Goal: Transaction & Acquisition: Purchase product/service

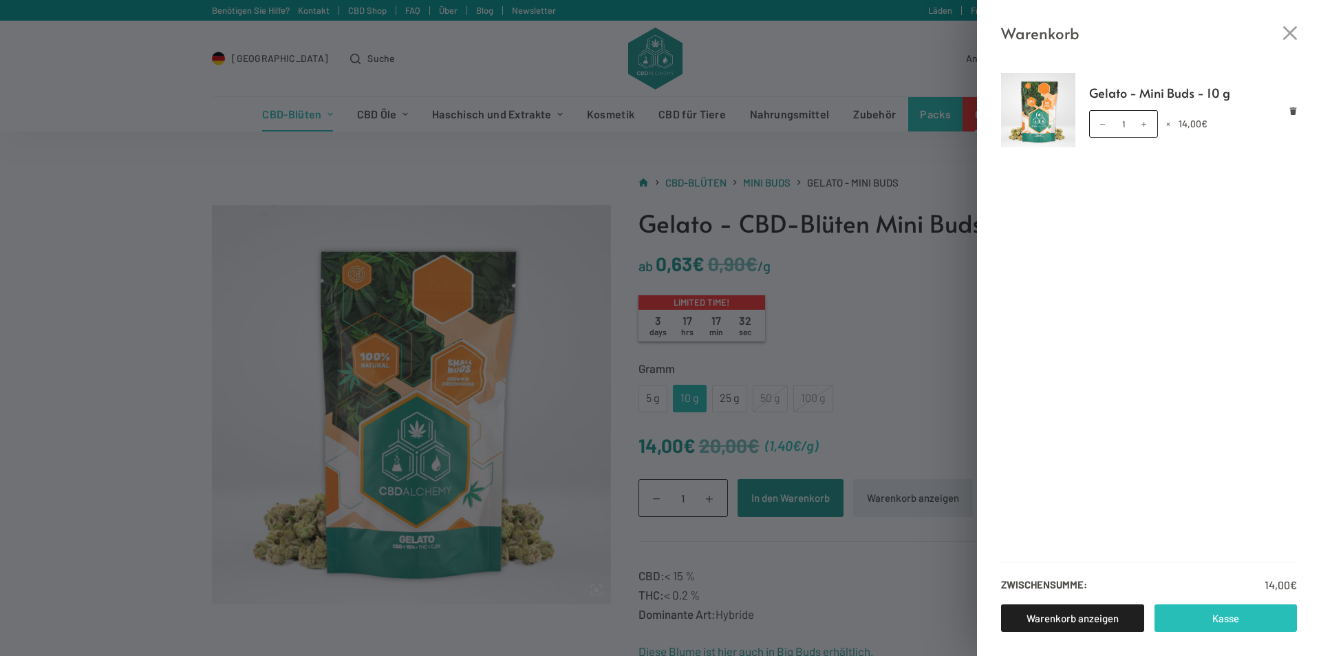
click at [1249, 615] on link "Kasse" at bounding box center [1225, 618] width 143 height 28
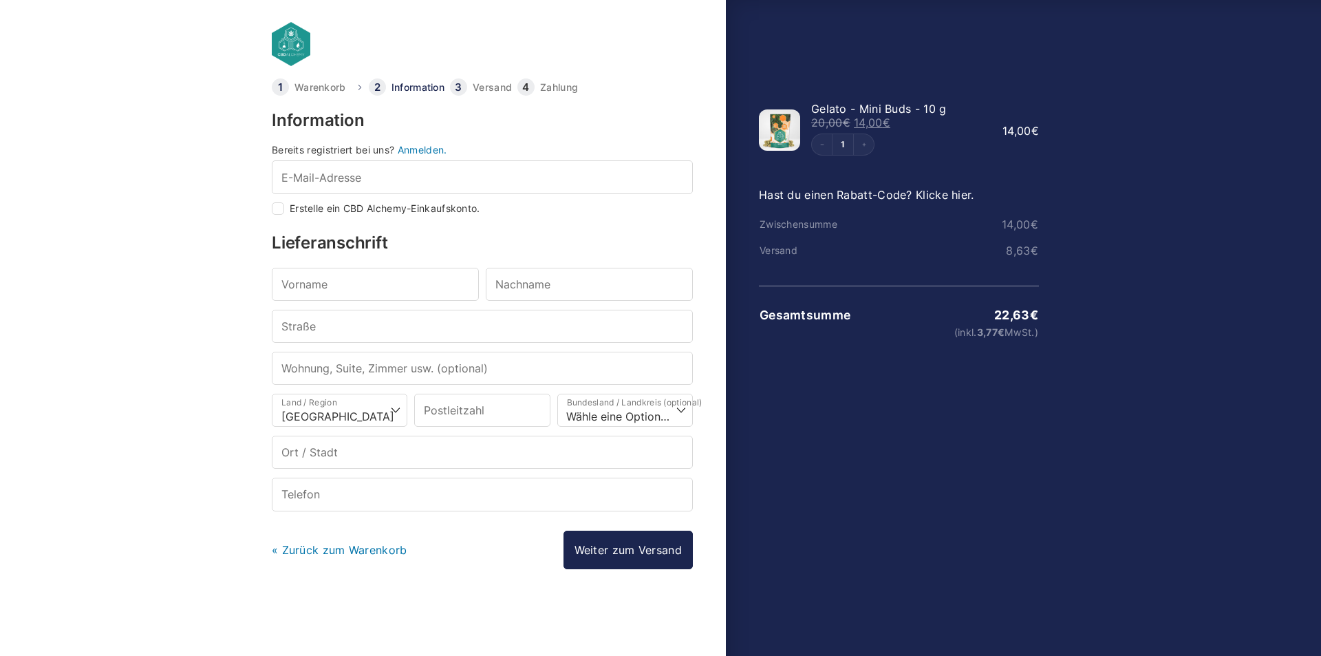
select select "DE-BE"
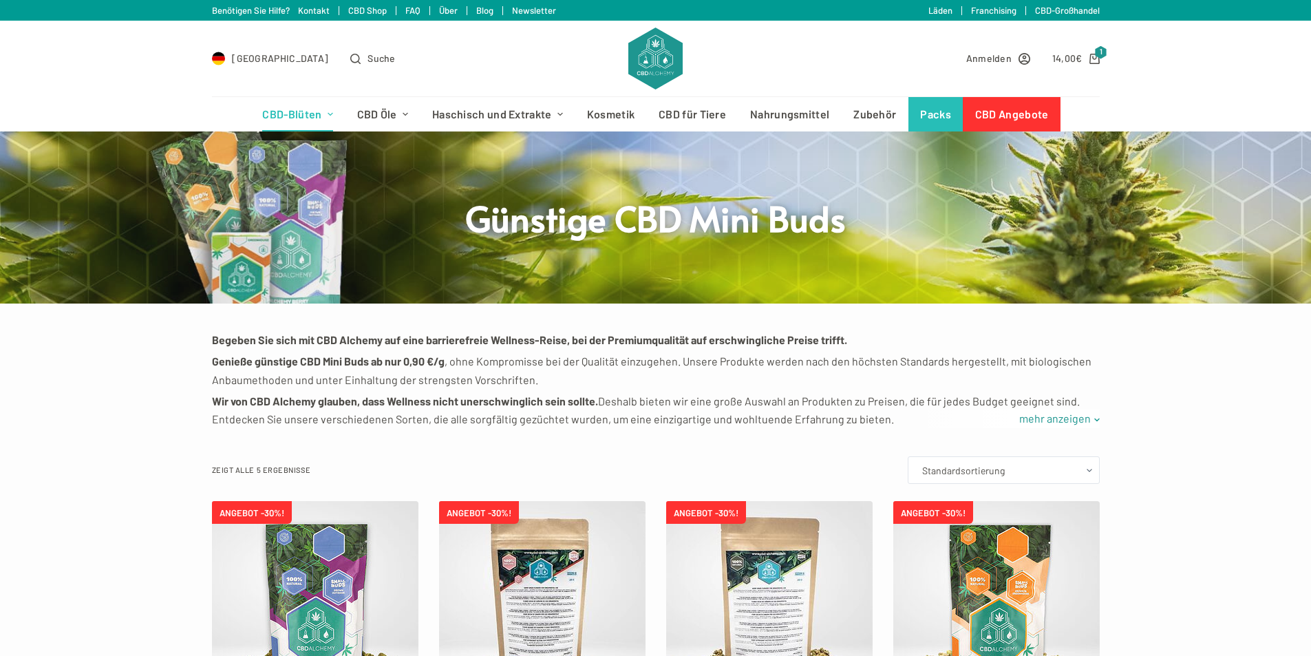
scroll to position [413, 0]
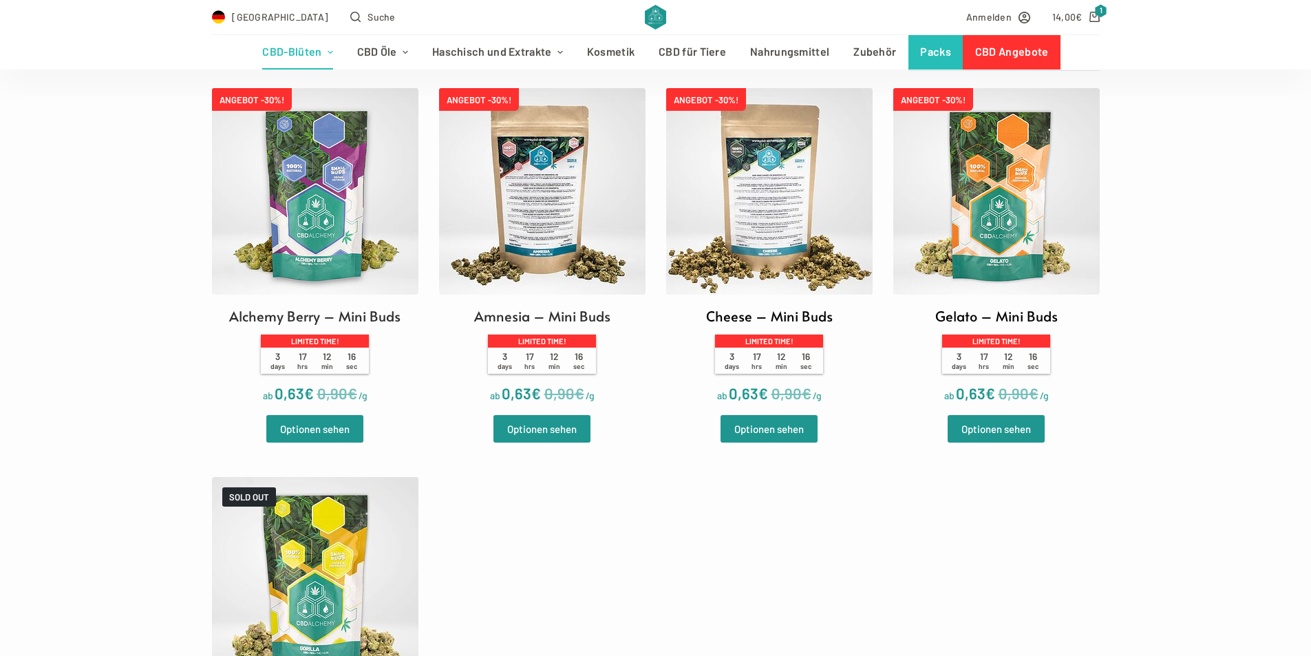
click at [1022, 269] on img at bounding box center [996, 191] width 206 height 206
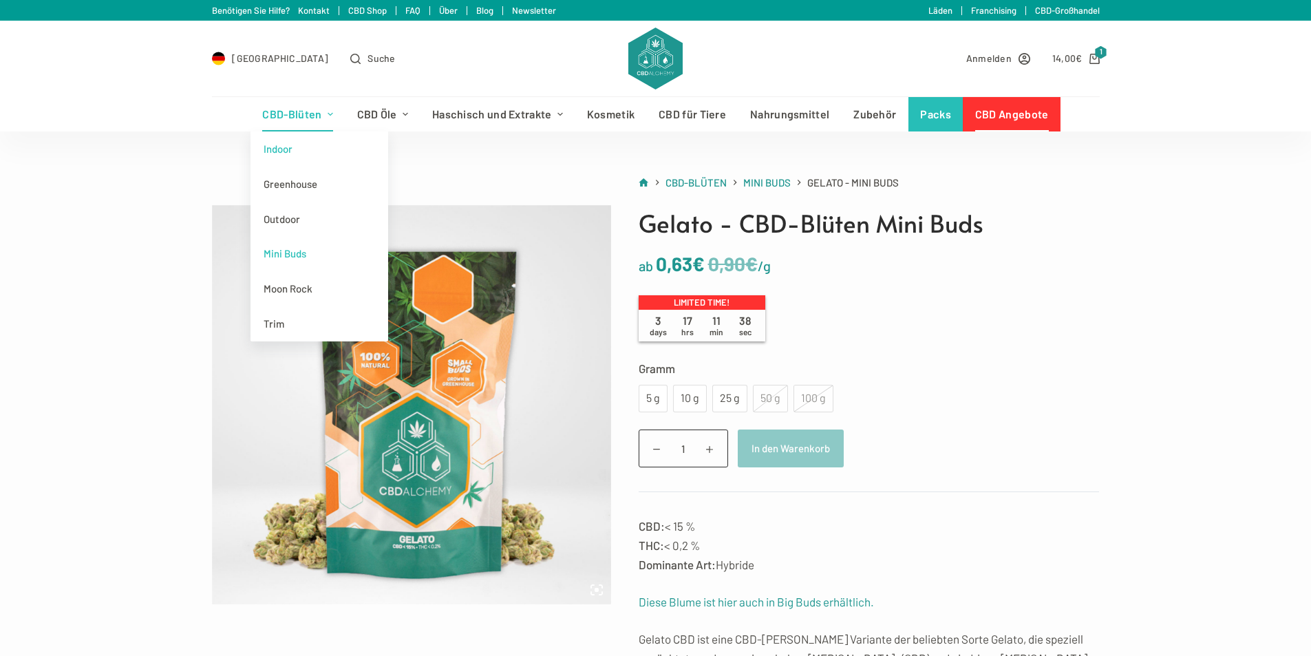
click at [313, 153] on link "Indoor" at bounding box center [319, 148] width 138 height 35
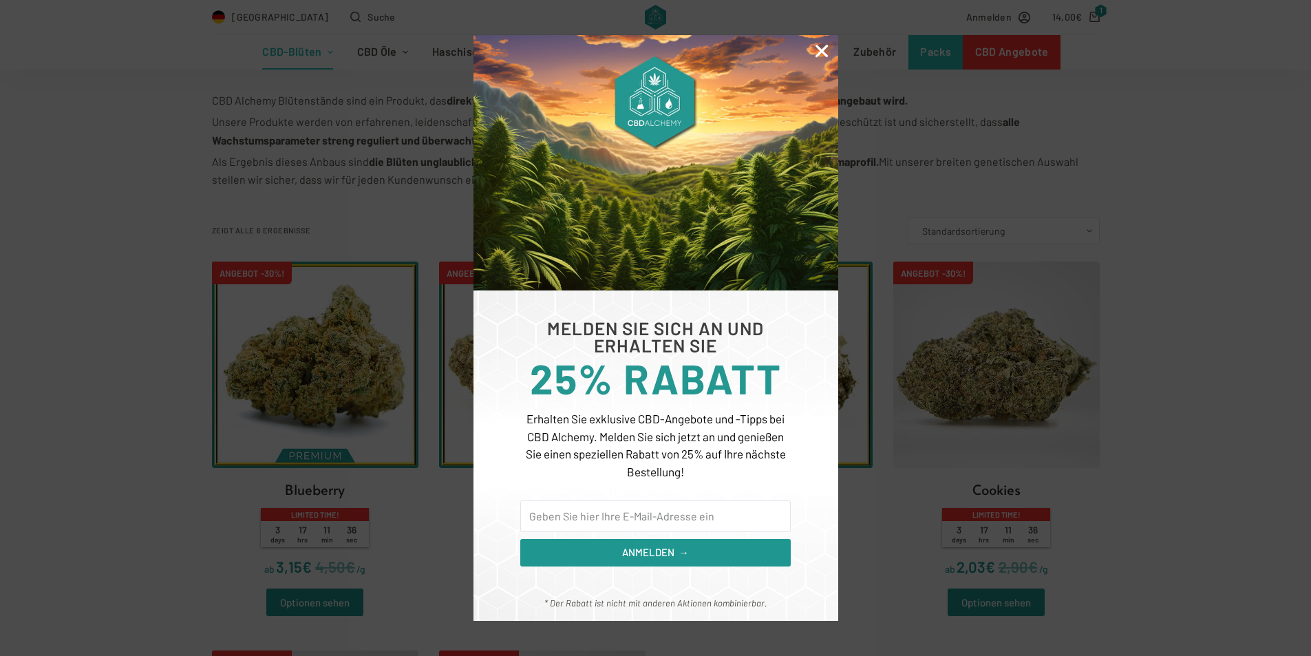
scroll to position [482, 0]
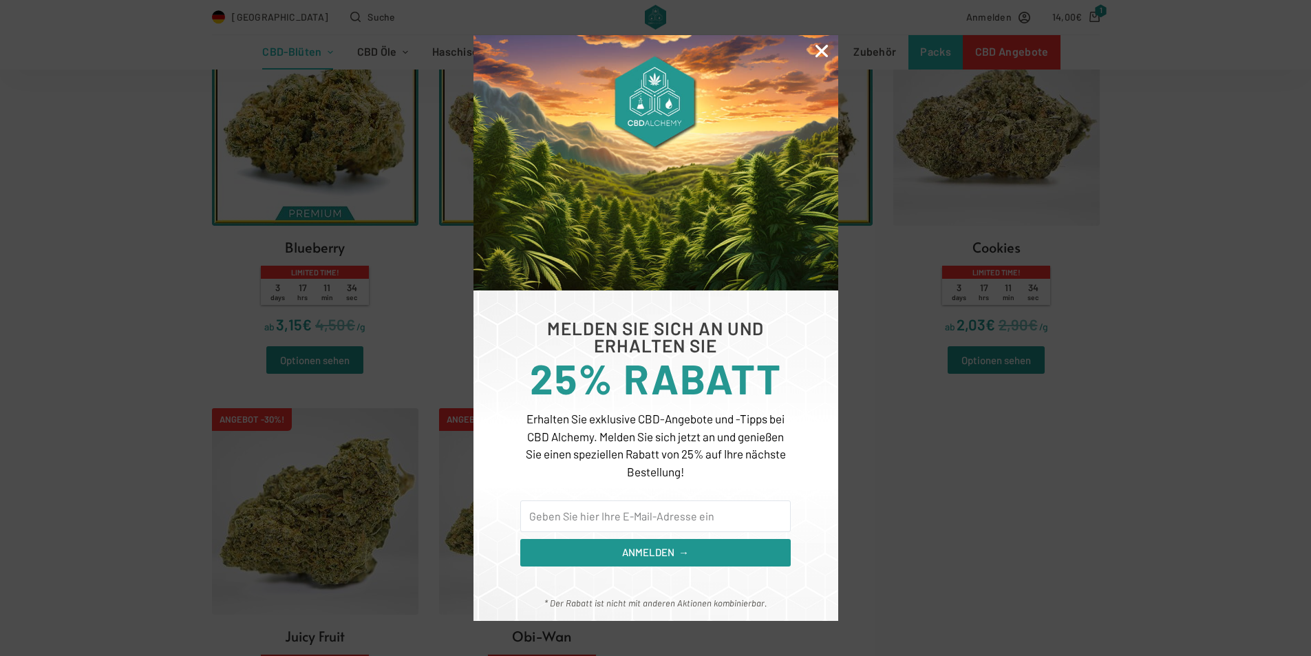
click at [816, 50] on icon "Close" at bounding box center [822, 51] width 18 height 18
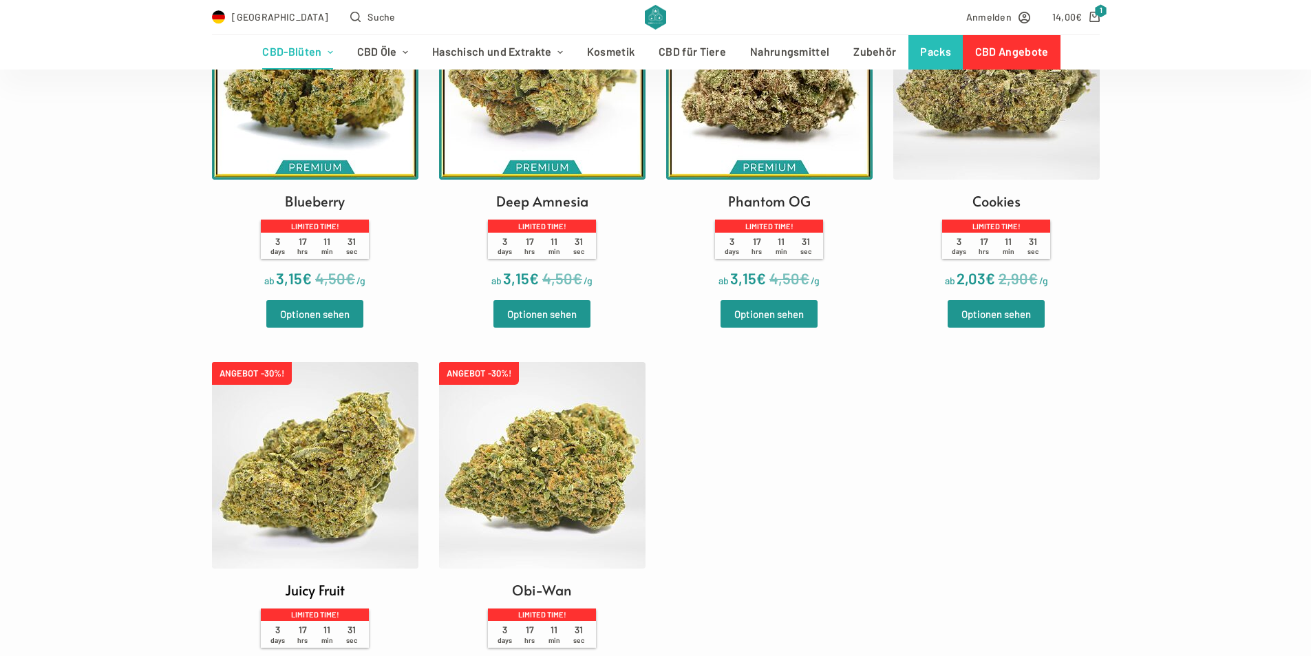
scroll to position [344, 0]
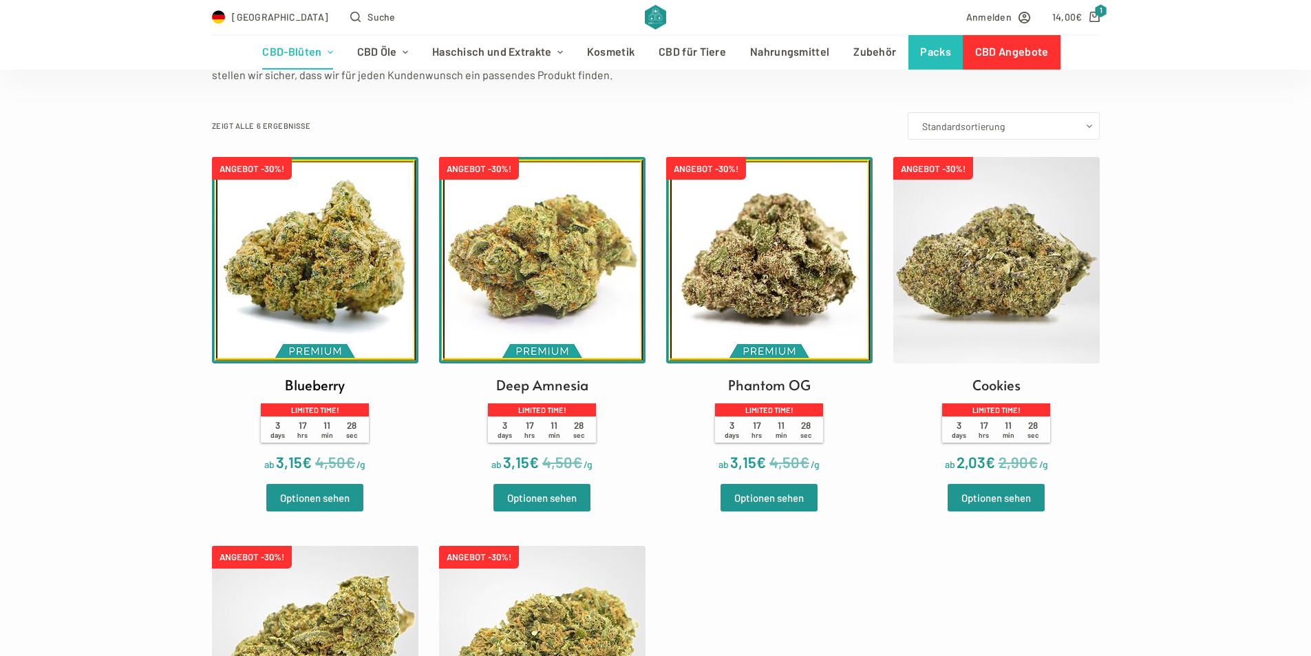
click at [301, 290] on img at bounding box center [315, 260] width 206 height 206
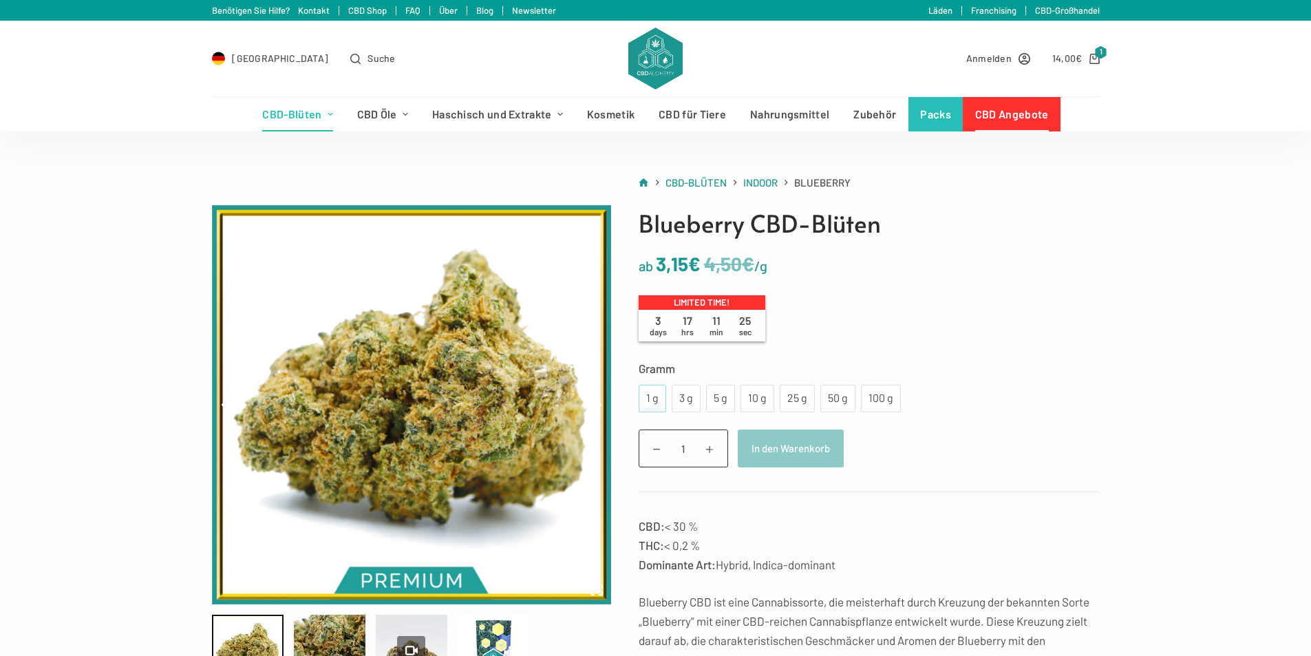
click at [649, 394] on div "1 g" at bounding box center [652, 398] width 11 height 18
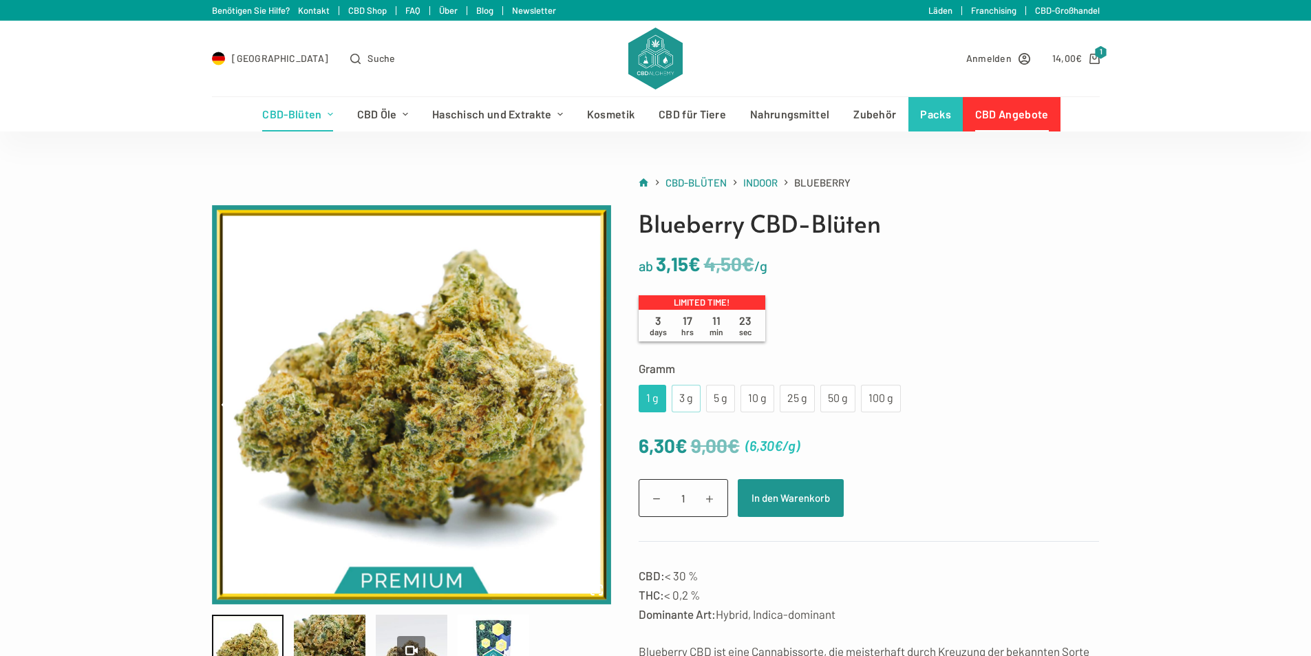
click at [683, 398] on div "3 g" at bounding box center [686, 398] width 12 height 18
click at [657, 401] on div "1 g" at bounding box center [652, 398] width 11 height 18
click at [319, 186] on link "Greenhouse" at bounding box center [319, 184] width 138 height 35
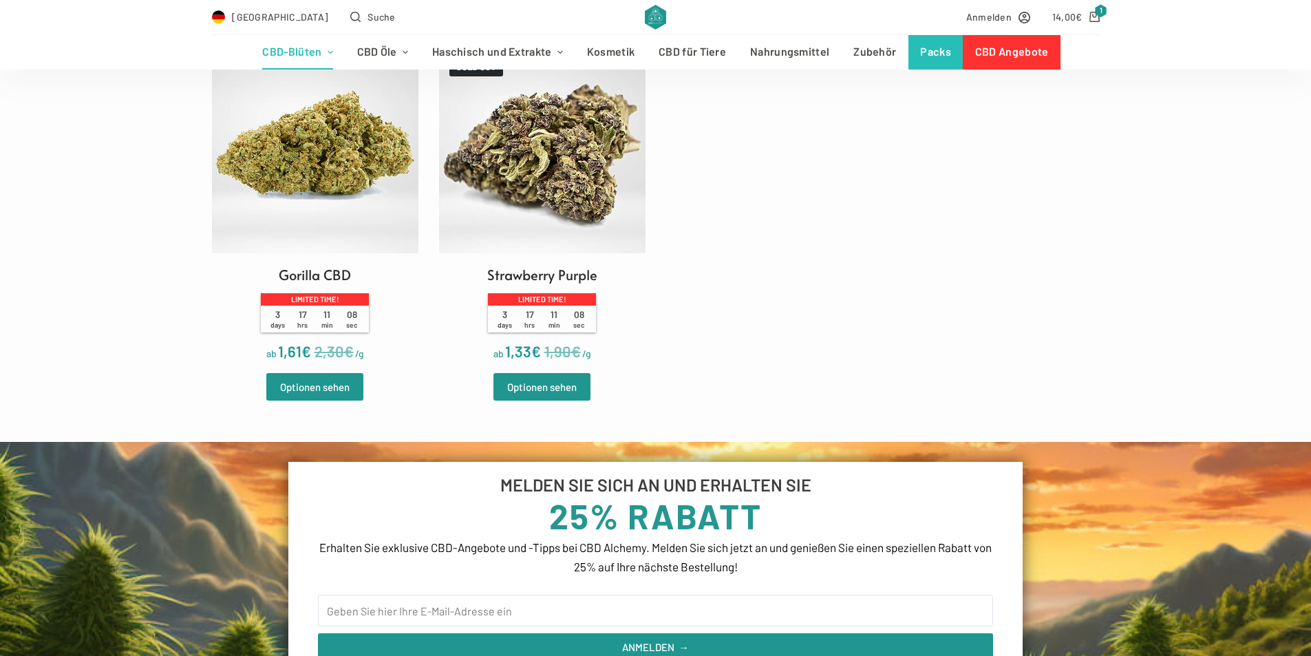
scroll to position [894, 0]
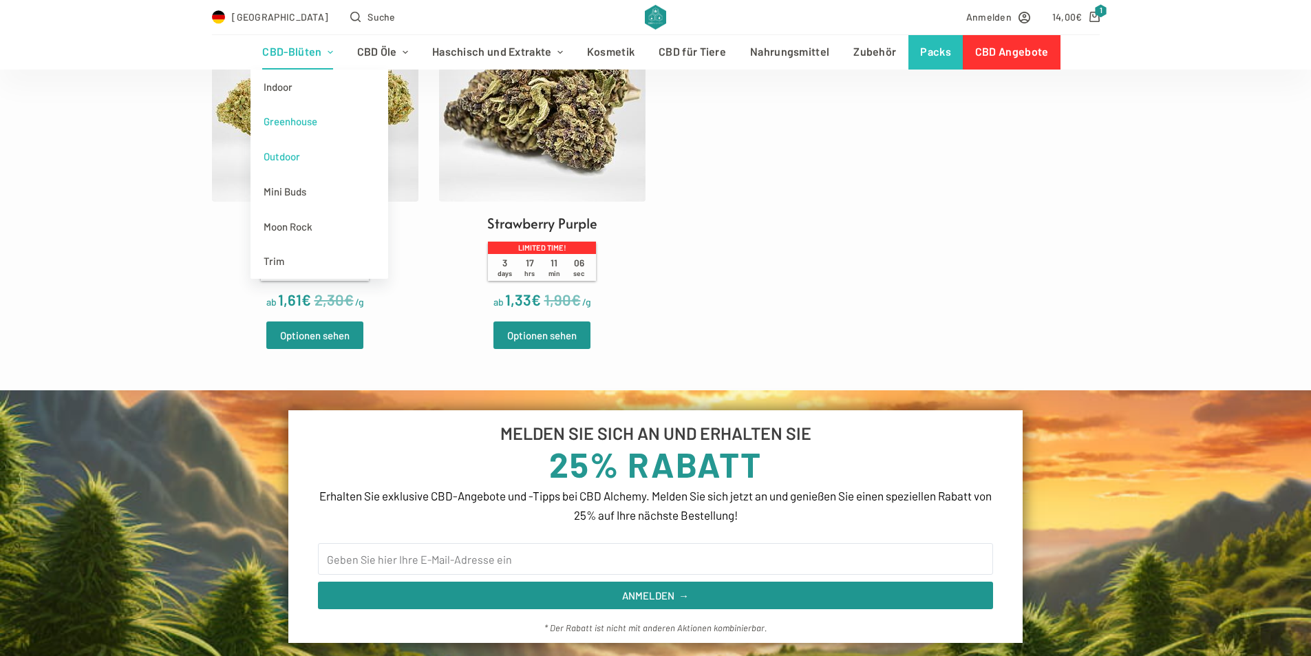
click at [319, 145] on link "Outdoor" at bounding box center [319, 156] width 138 height 35
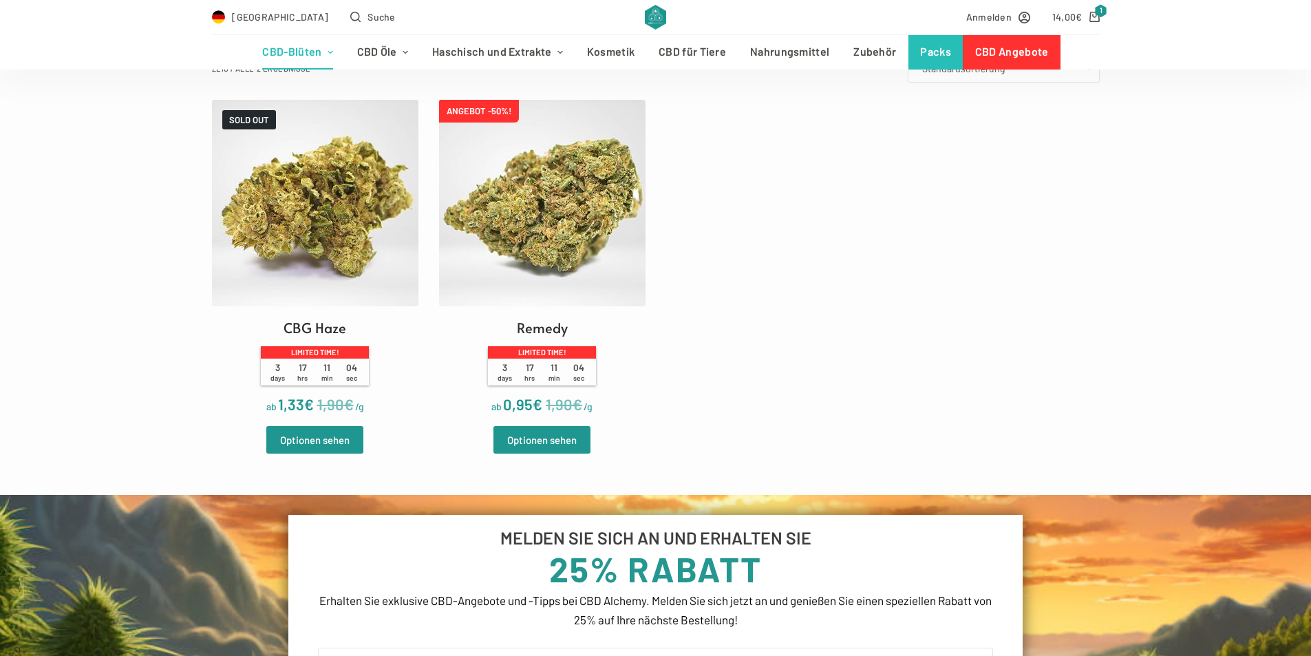
scroll to position [413, 0]
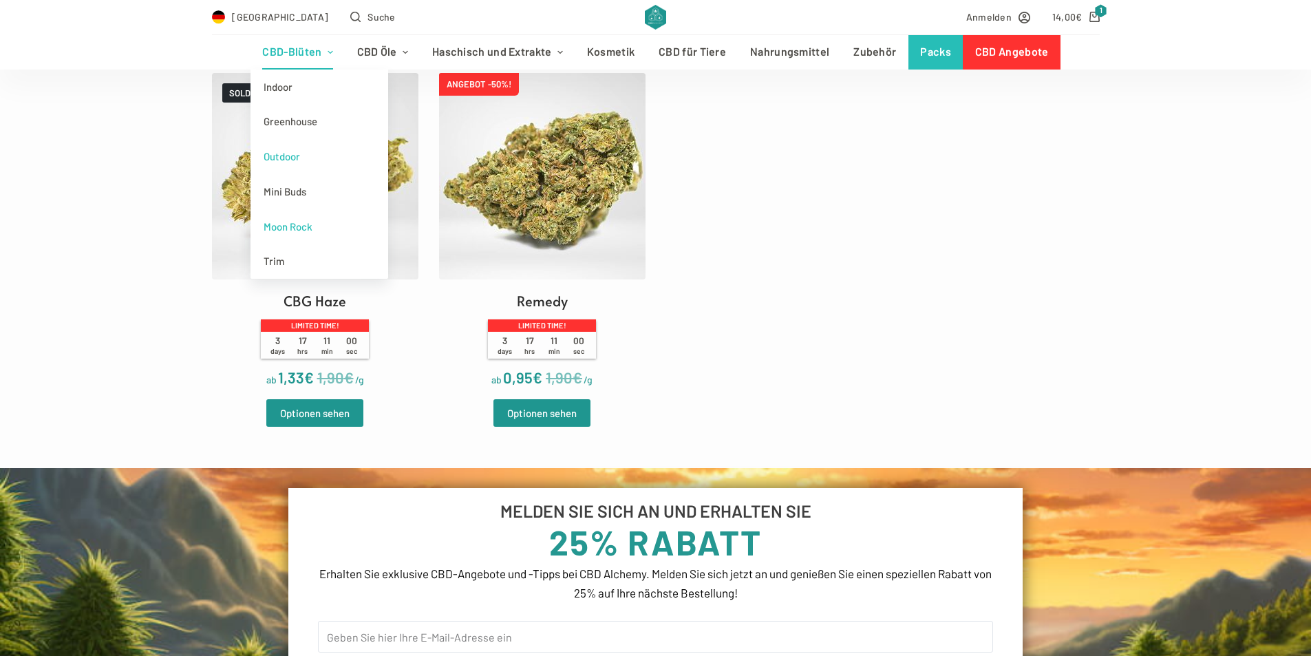
click at [329, 225] on link "Moon Rock" at bounding box center [319, 226] width 138 height 35
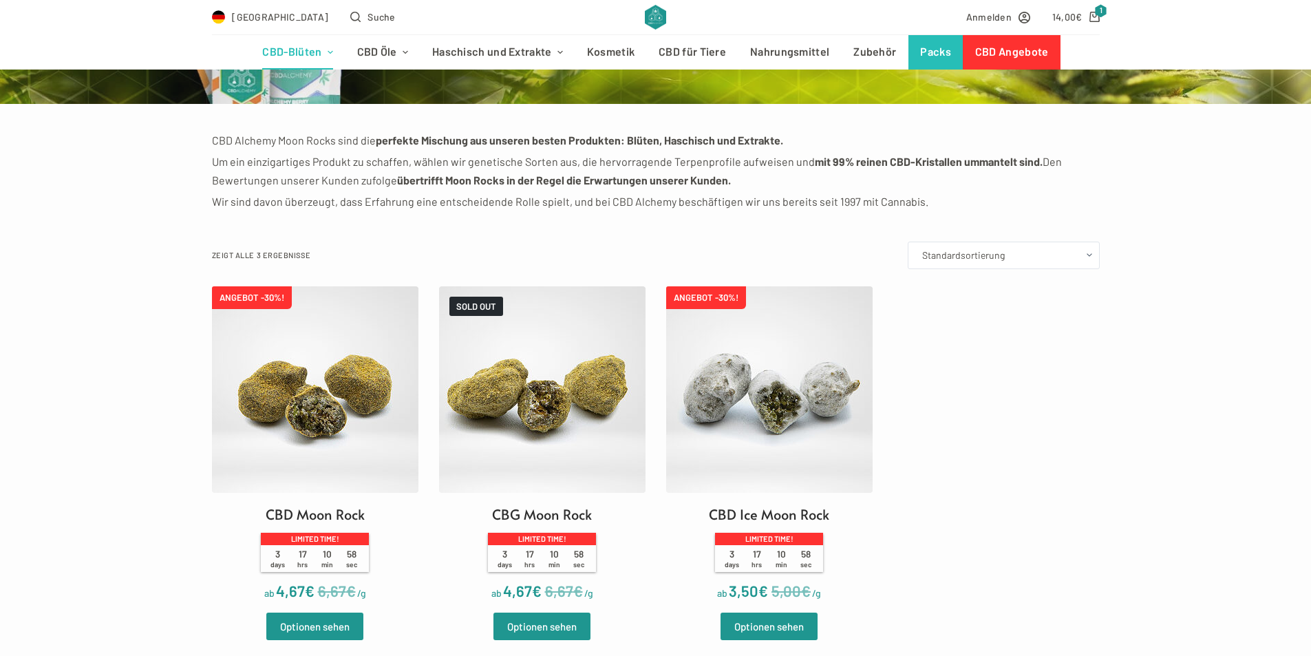
scroll to position [413, 0]
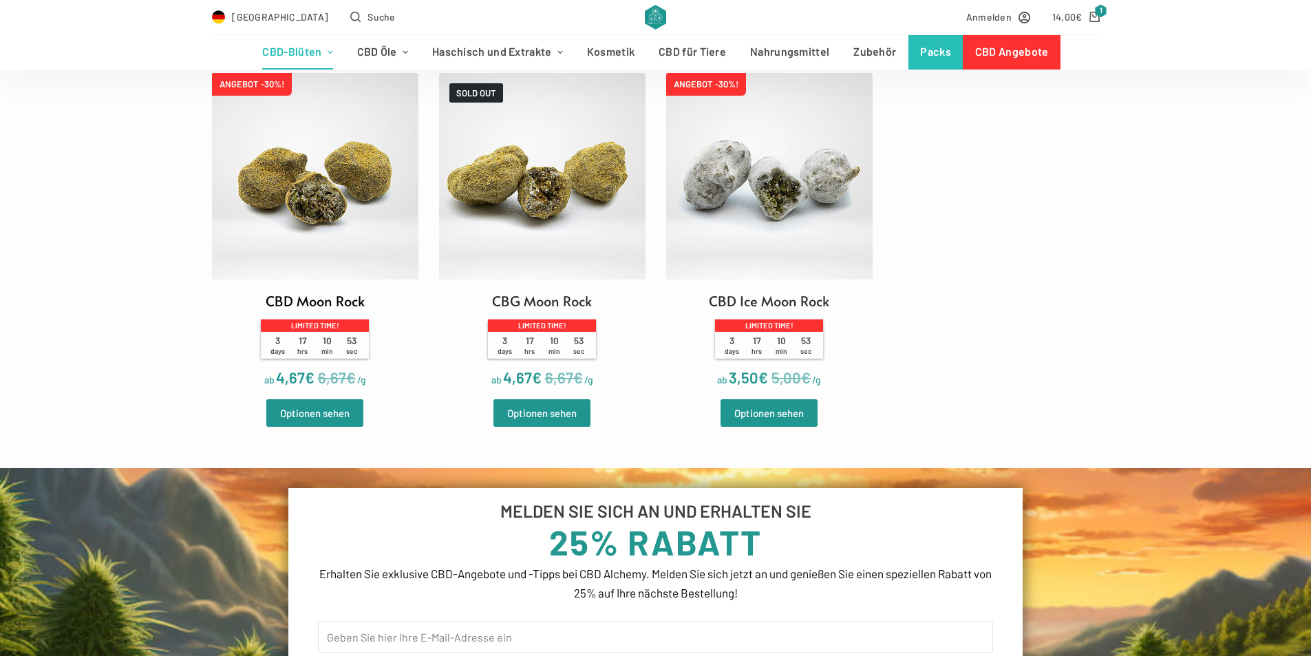
click at [330, 180] on img at bounding box center [315, 176] width 206 height 206
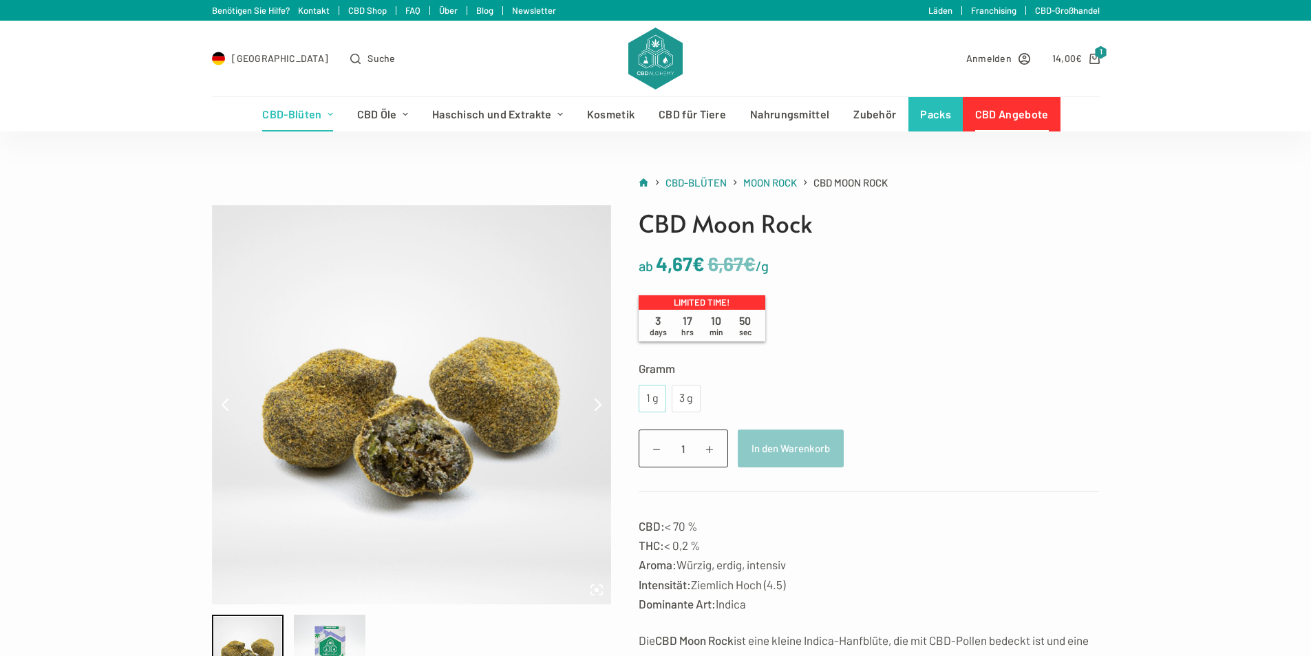
click at [640, 396] on div "1 g" at bounding box center [652, 399] width 28 height 28
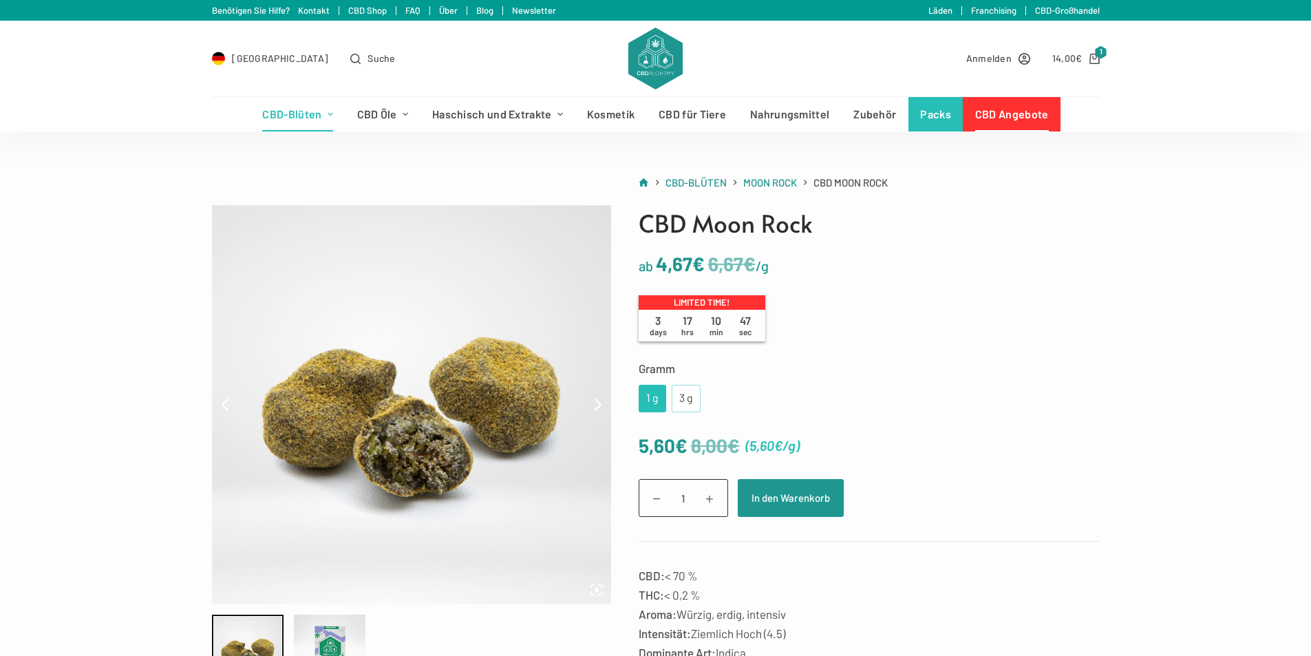
click at [680, 397] on div "3 g" at bounding box center [686, 398] width 12 height 18
click at [658, 400] on div "1 g" at bounding box center [652, 399] width 28 height 28
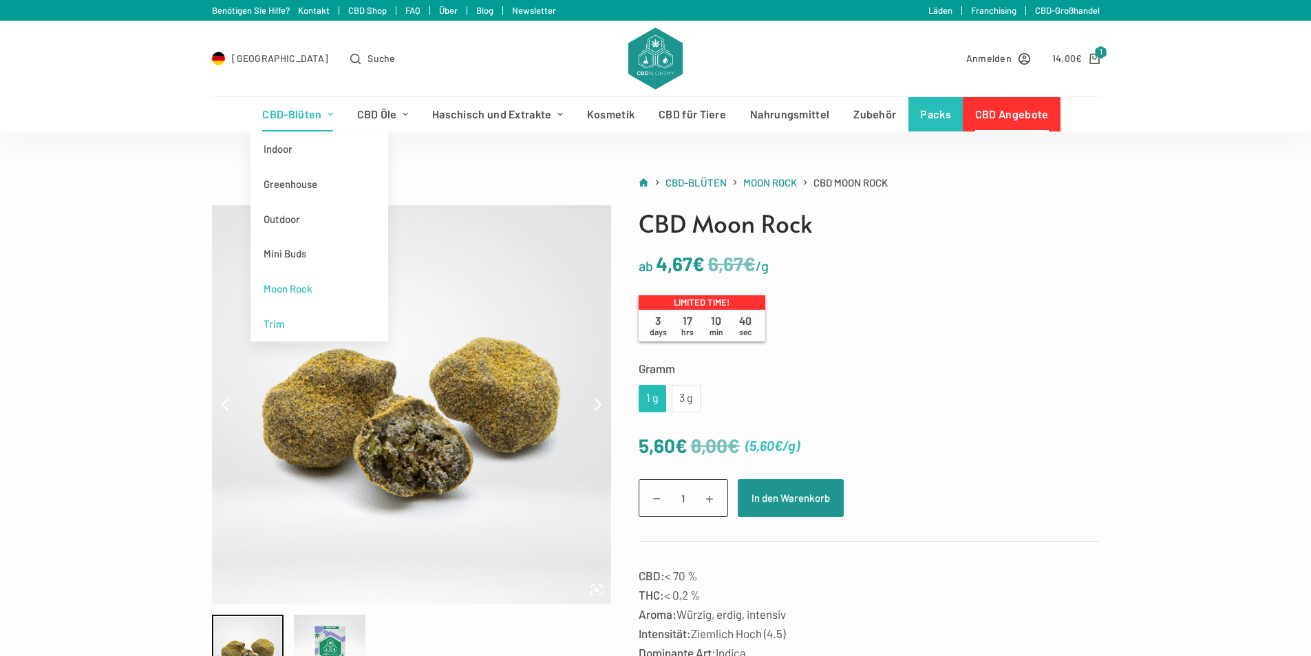
click at [339, 325] on link "Trim" at bounding box center [319, 323] width 138 height 35
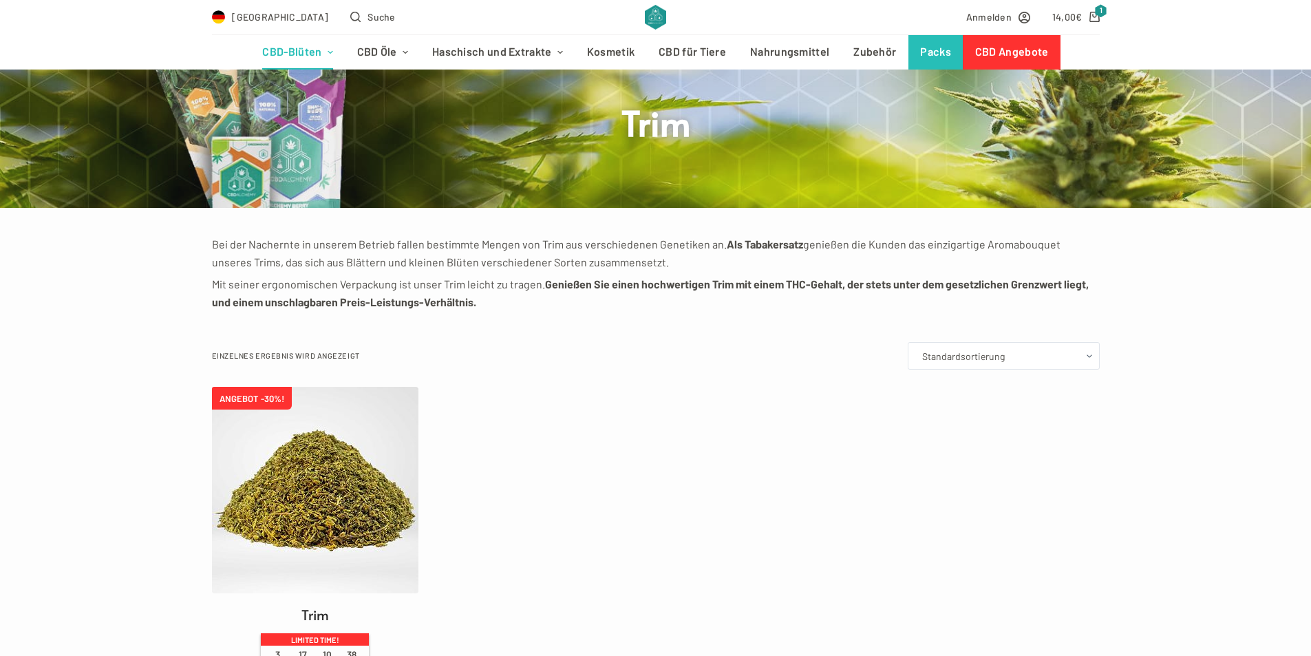
scroll to position [275, 0]
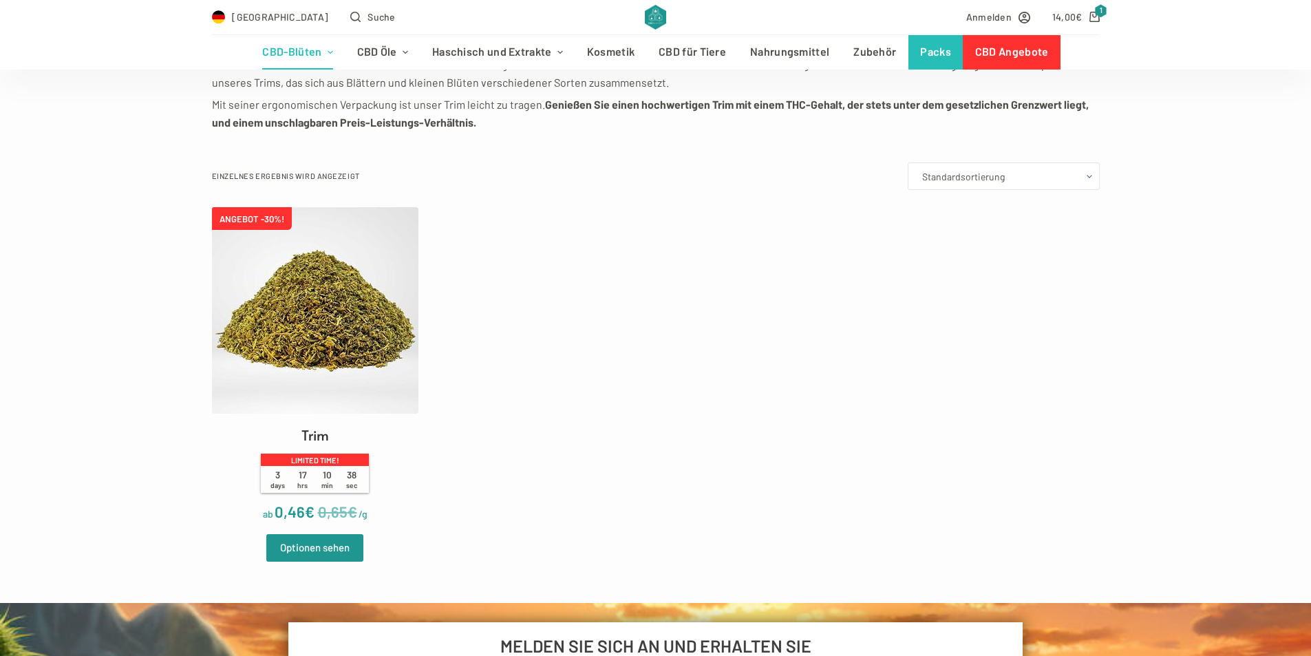
click at [339, 325] on img at bounding box center [315, 310] width 206 height 206
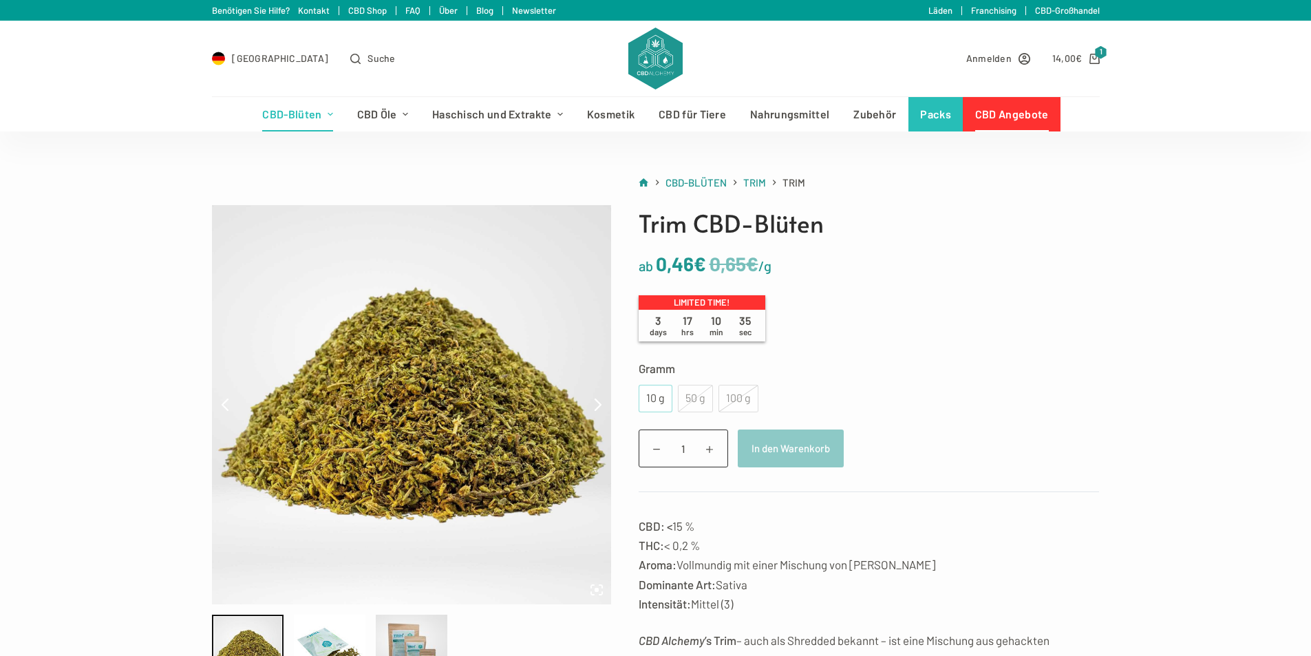
click at [657, 399] on div "10 g" at bounding box center [655, 398] width 17 height 18
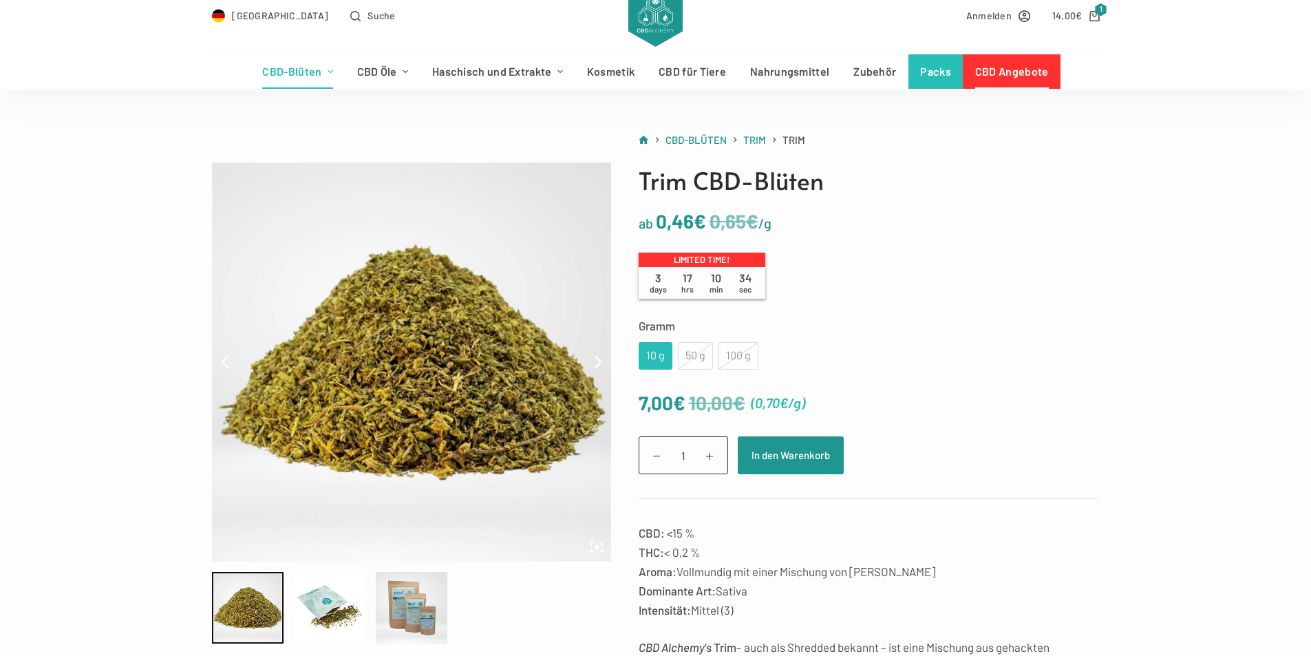
scroll to position [275, 0]
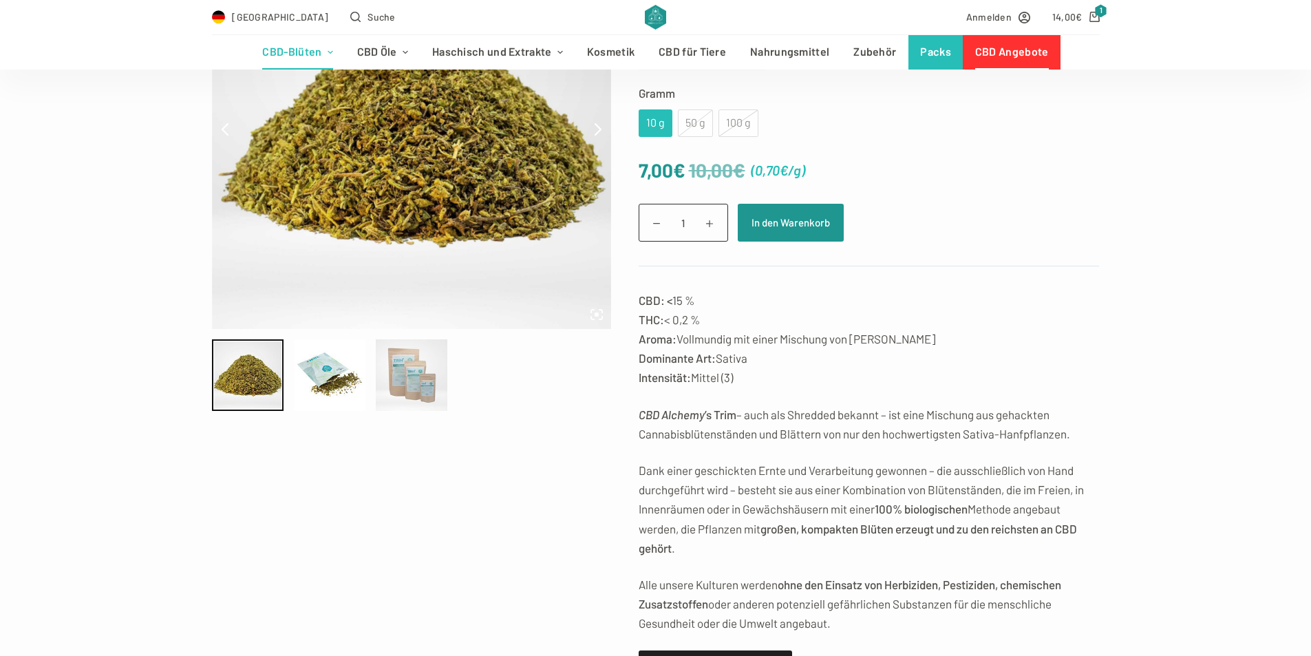
click at [422, 347] on div at bounding box center [412, 375] width 72 height 72
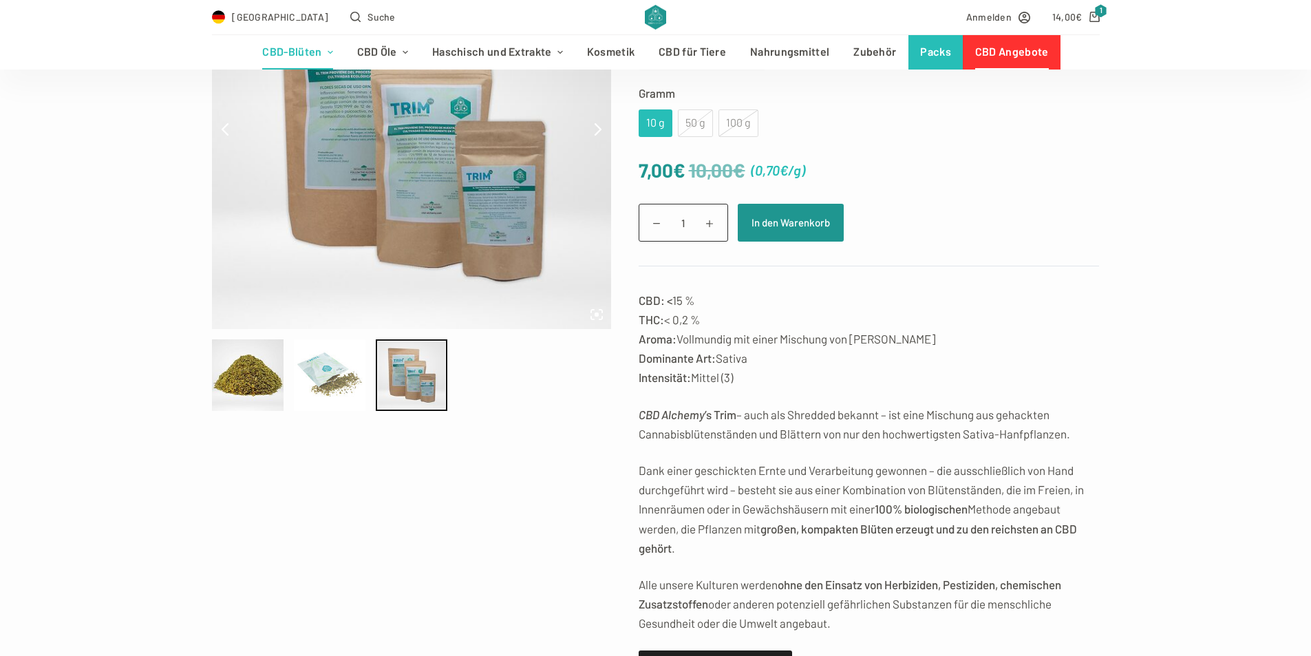
click at [360, 371] on div at bounding box center [330, 375] width 72 height 72
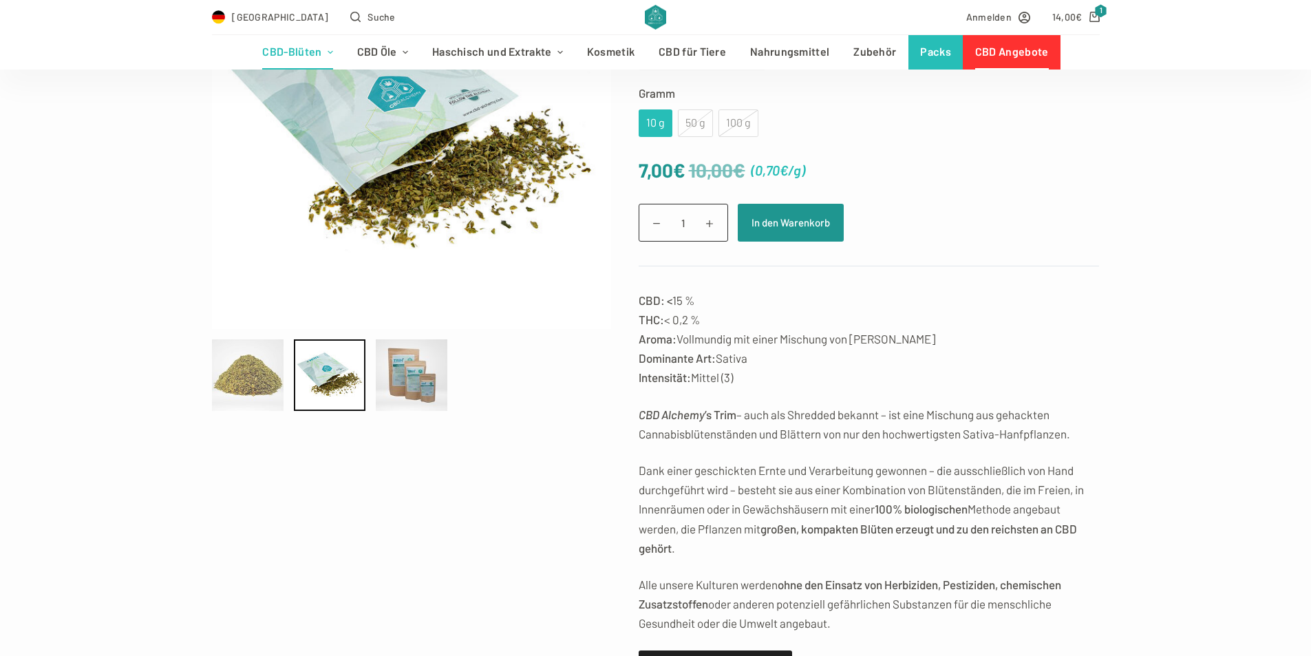
click at [230, 365] on div at bounding box center [248, 375] width 72 height 72
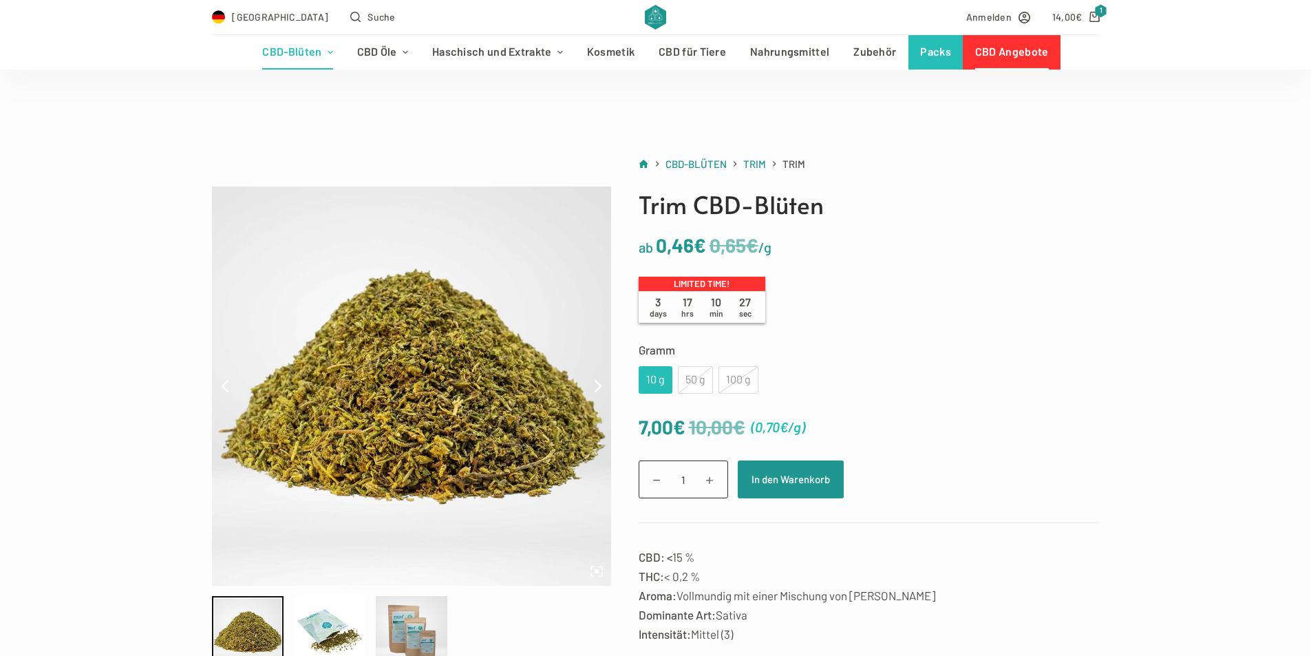
scroll to position [0, 0]
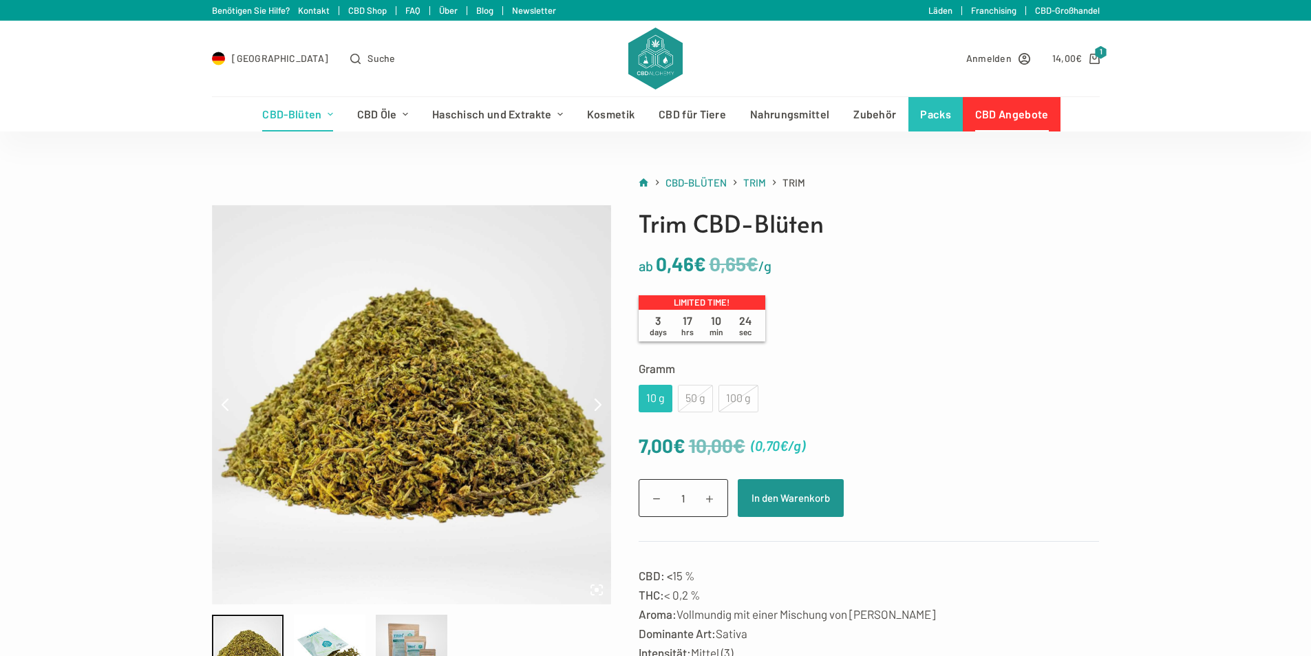
click at [347, 393] on img at bounding box center [411, 404] width 399 height 399
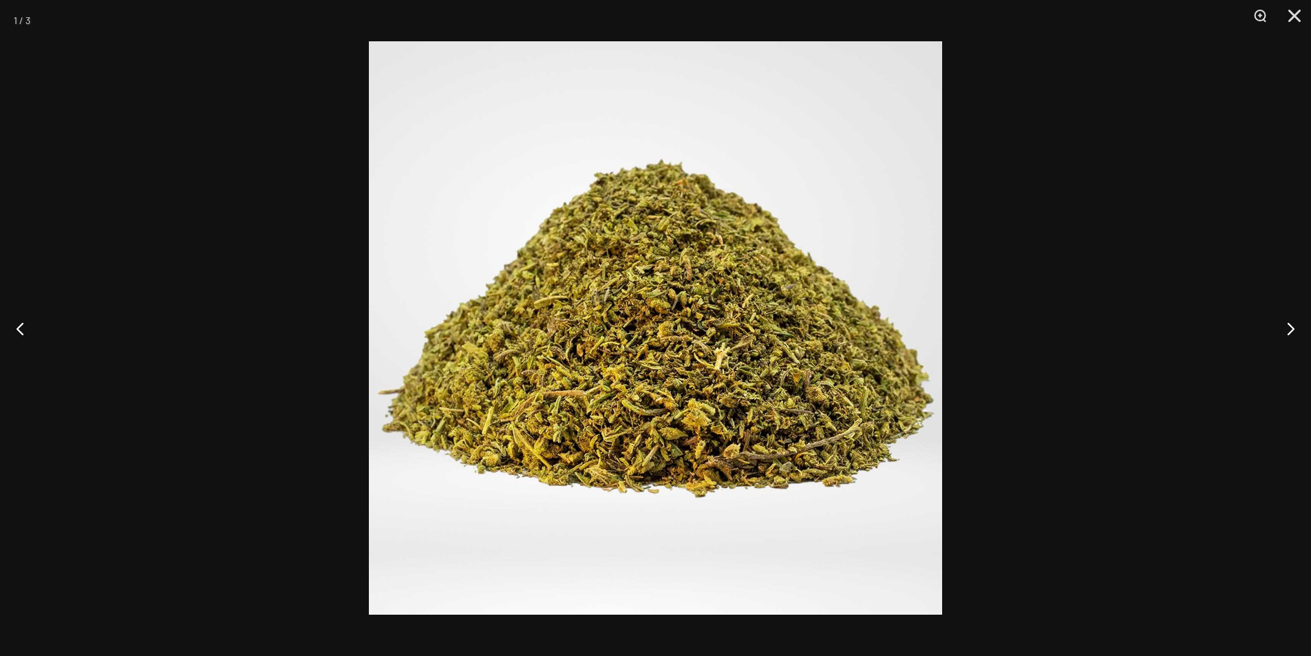
click at [663, 377] on img at bounding box center [655, 327] width 573 height 573
click at [659, 377] on img at bounding box center [655, 327] width 573 height 573
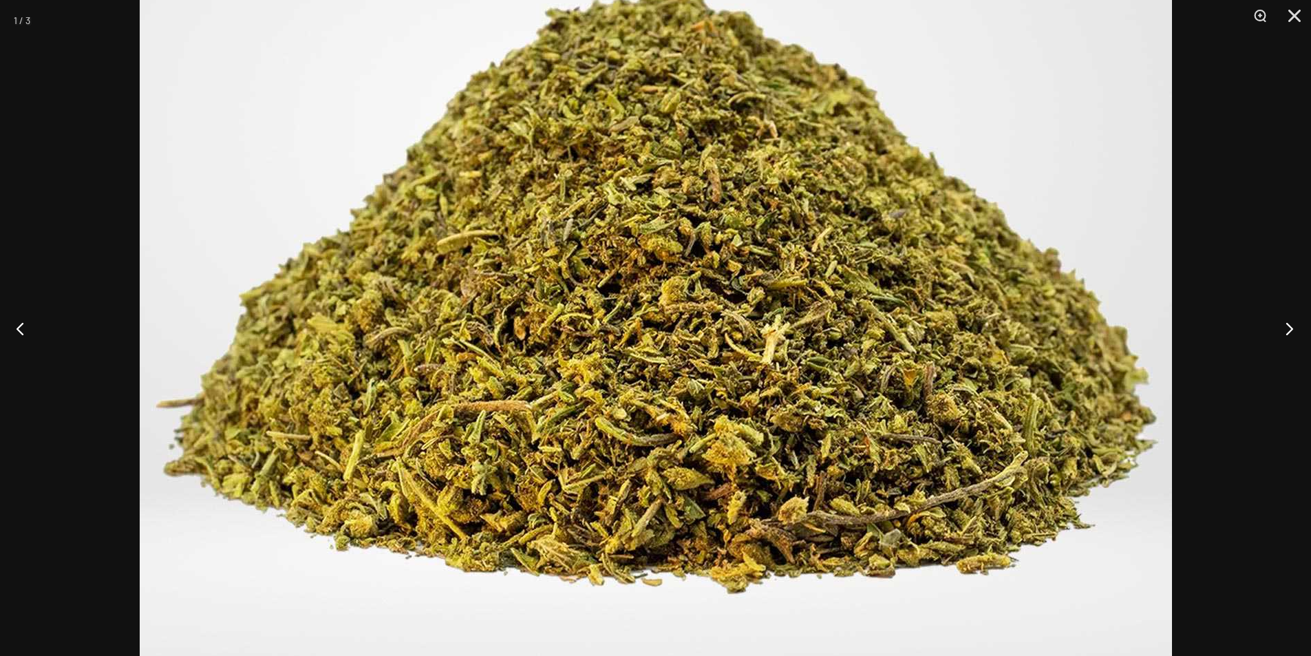
click at [1275, 319] on button "Next" at bounding box center [1285, 328] width 52 height 69
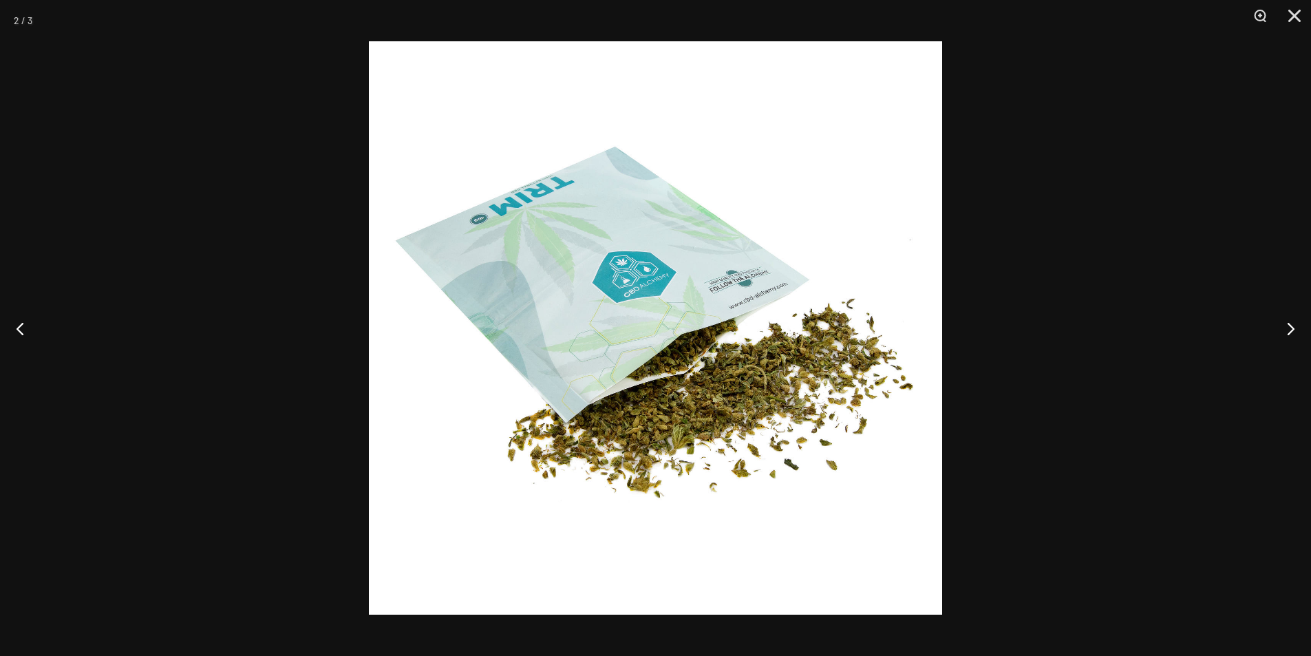
click at [841, 334] on img at bounding box center [655, 327] width 573 height 573
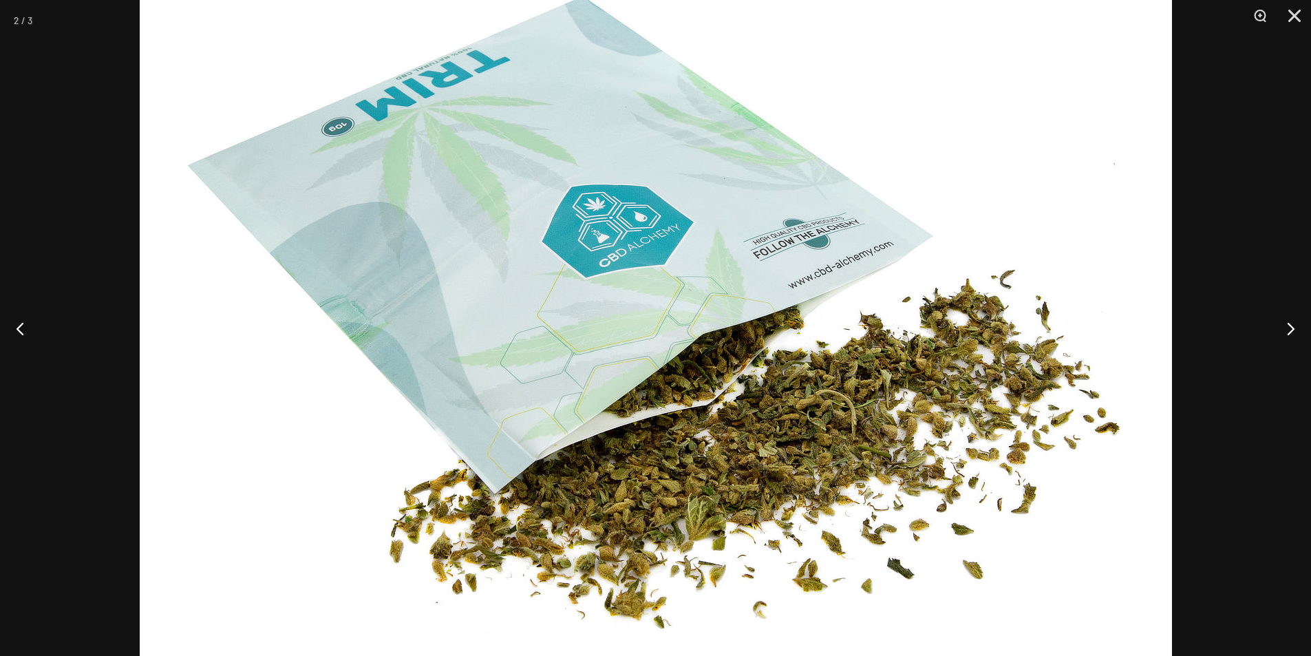
click at [78, 365] on div at bounding box center [655, 328] width 1311 height 656
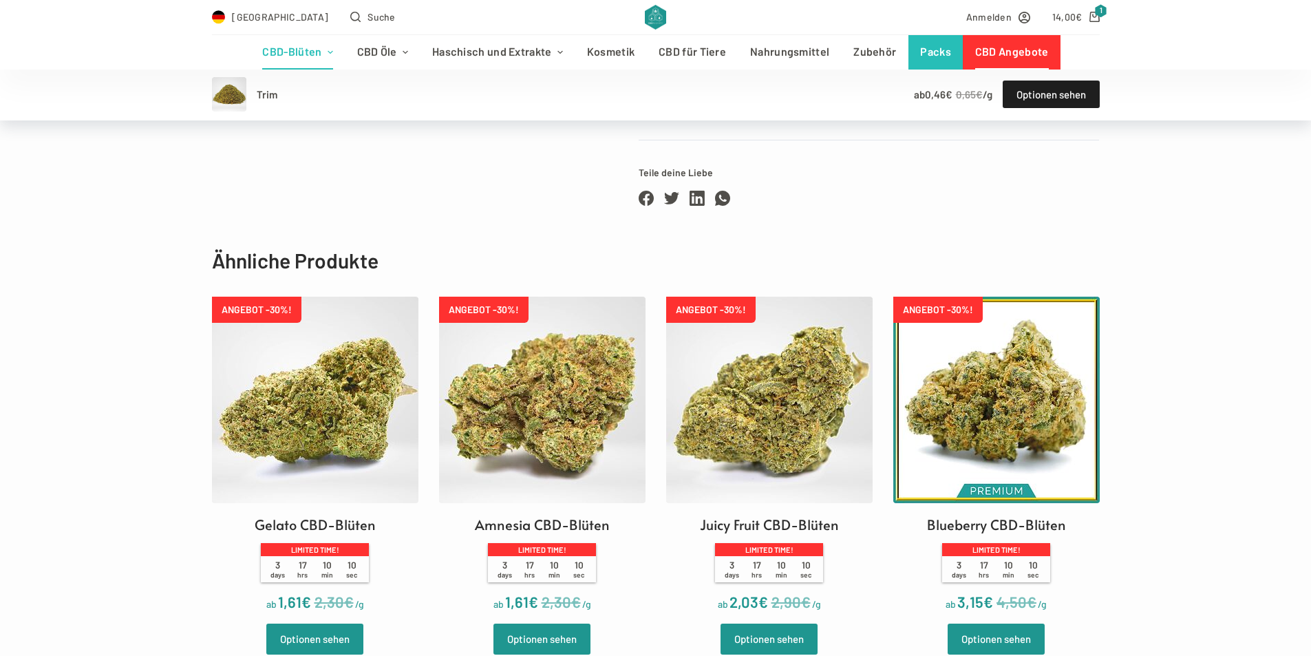
scroll to position [1101, 0]
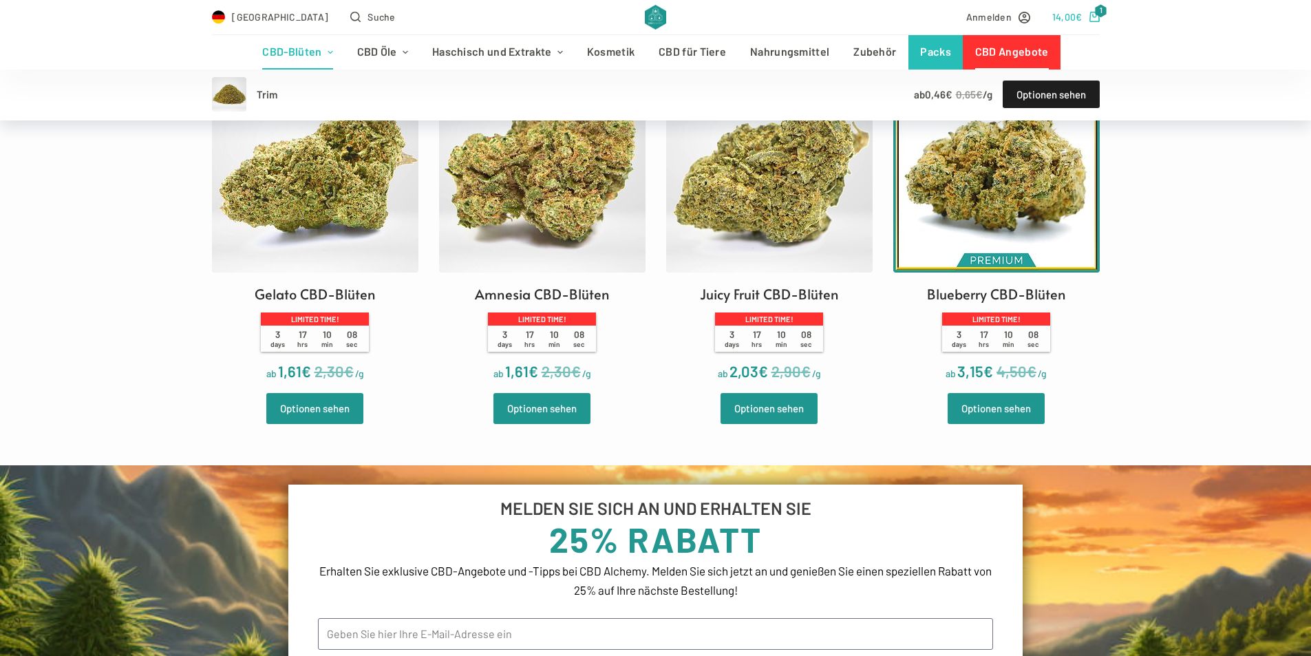
click at [1084, 23] on link "14,00 € 1" at bounding box center [1075, 17] width 47 height 16
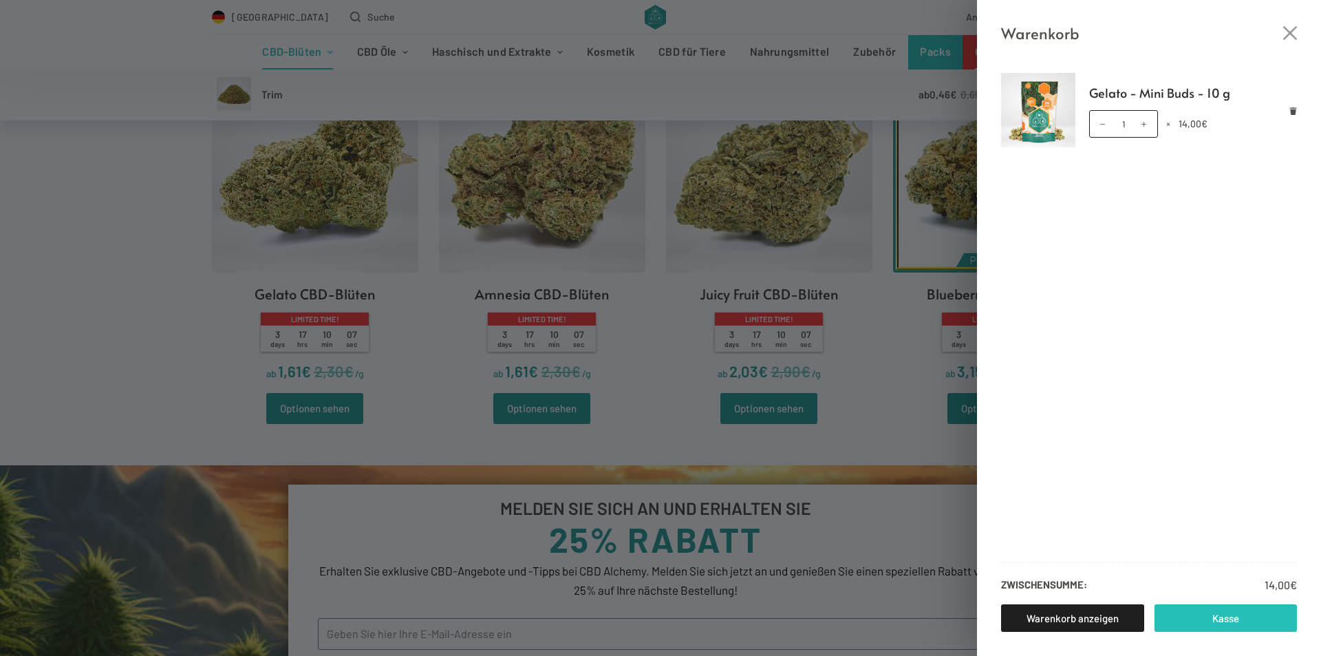
click at [1211, 624] on link "Kasse" at bounding box center [1225, 618] width 143 height 28
click at [232, 346] on div "Warenkorb Gelato - Mini Buds - 10 g Gelato - Mini Buds - 10 g Menge 1 × 14,00 €…" at bounding box center [660, 328] width 1321 height 656
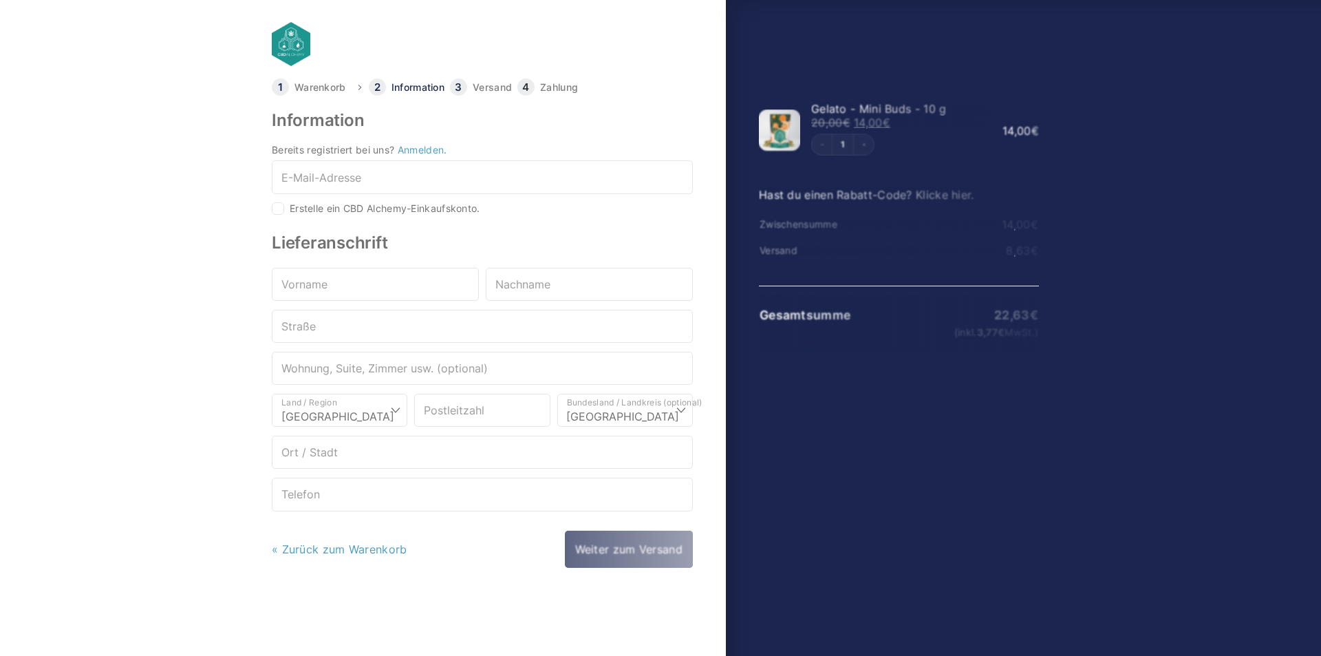
select select "DE-BE"
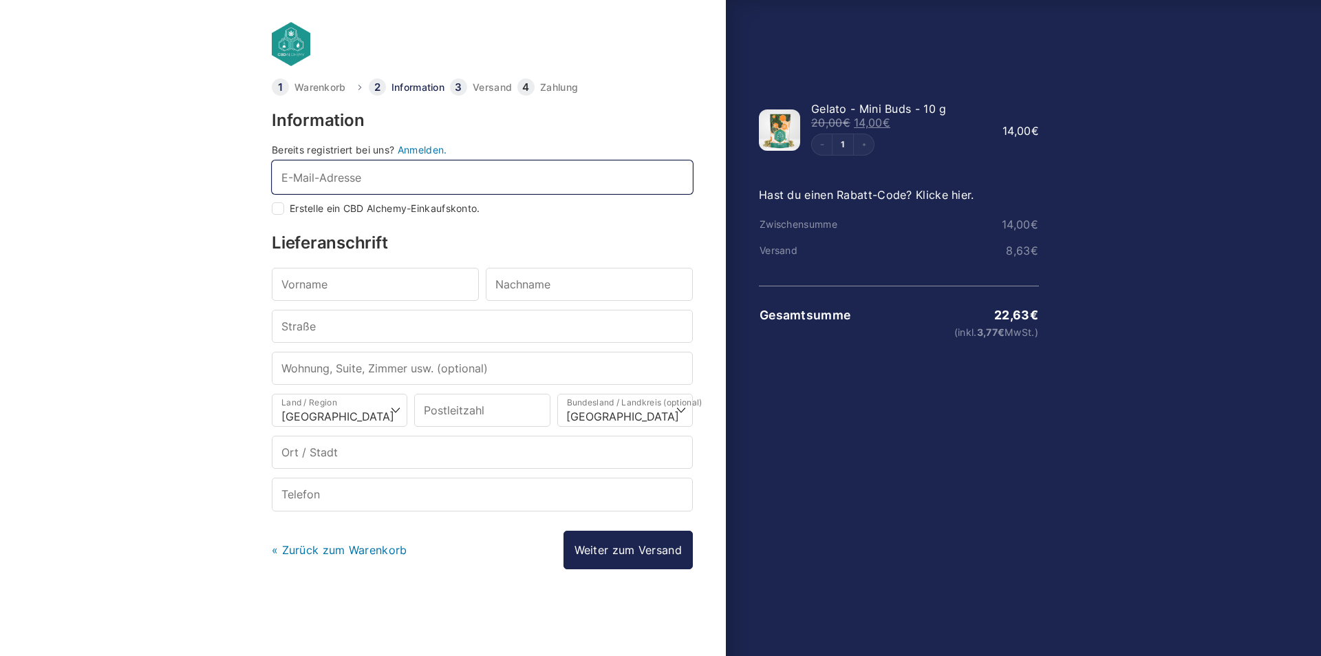
click at [409, 177] on input "E-Mail-Adresse *" at bounding box center [482, 176] width 421 height 33
type input "fabvu"
checkbox input "true"
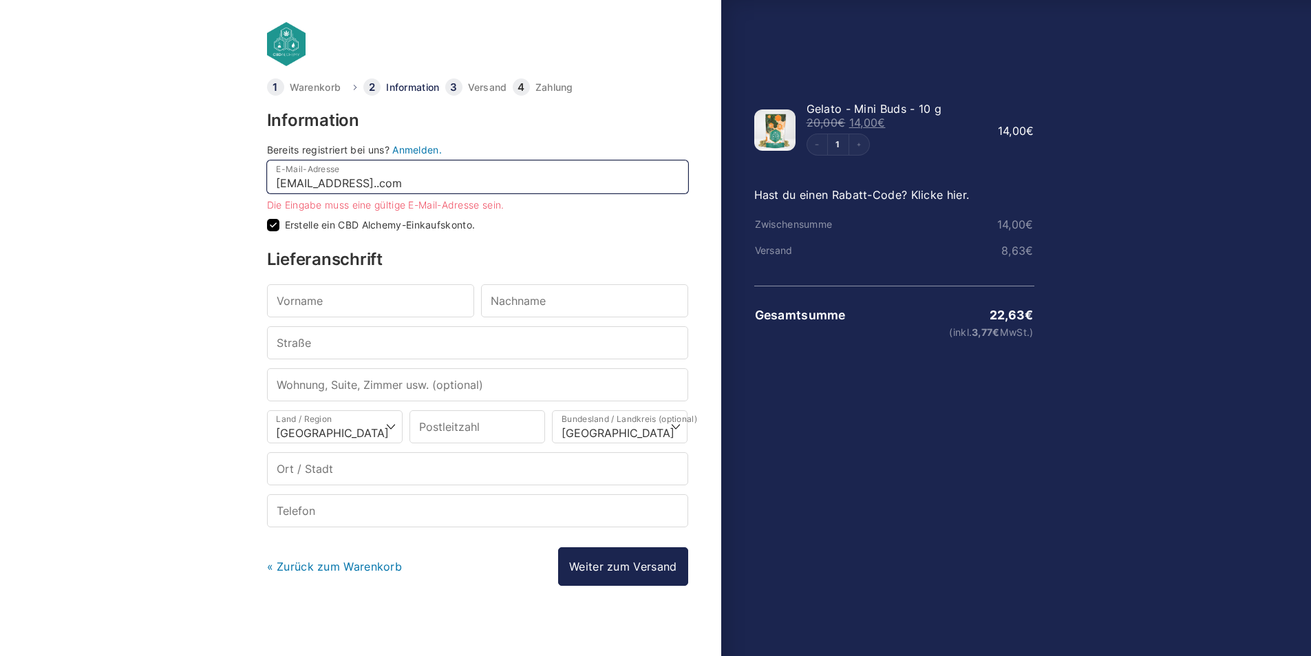
click at [374, 185] on input "fabvu2000@gmail..com" at bounding box center [477, 176] width 421 height 33
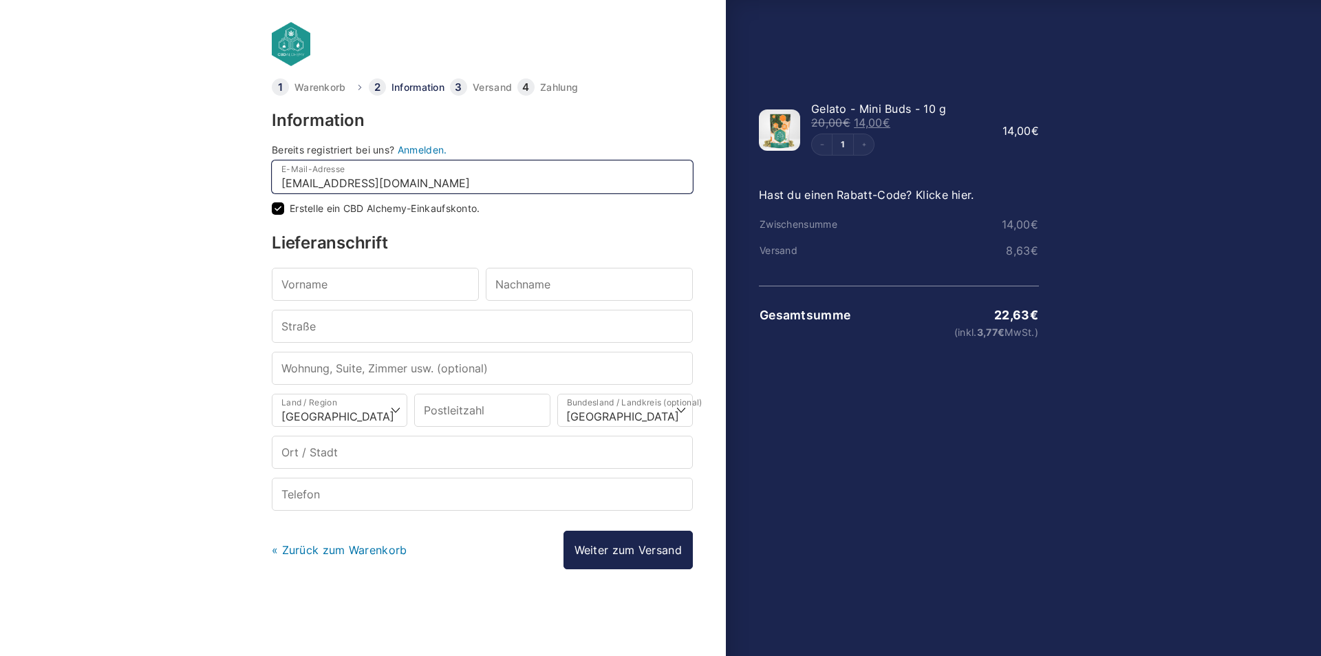
type input "fabvu2000@gmail.com"
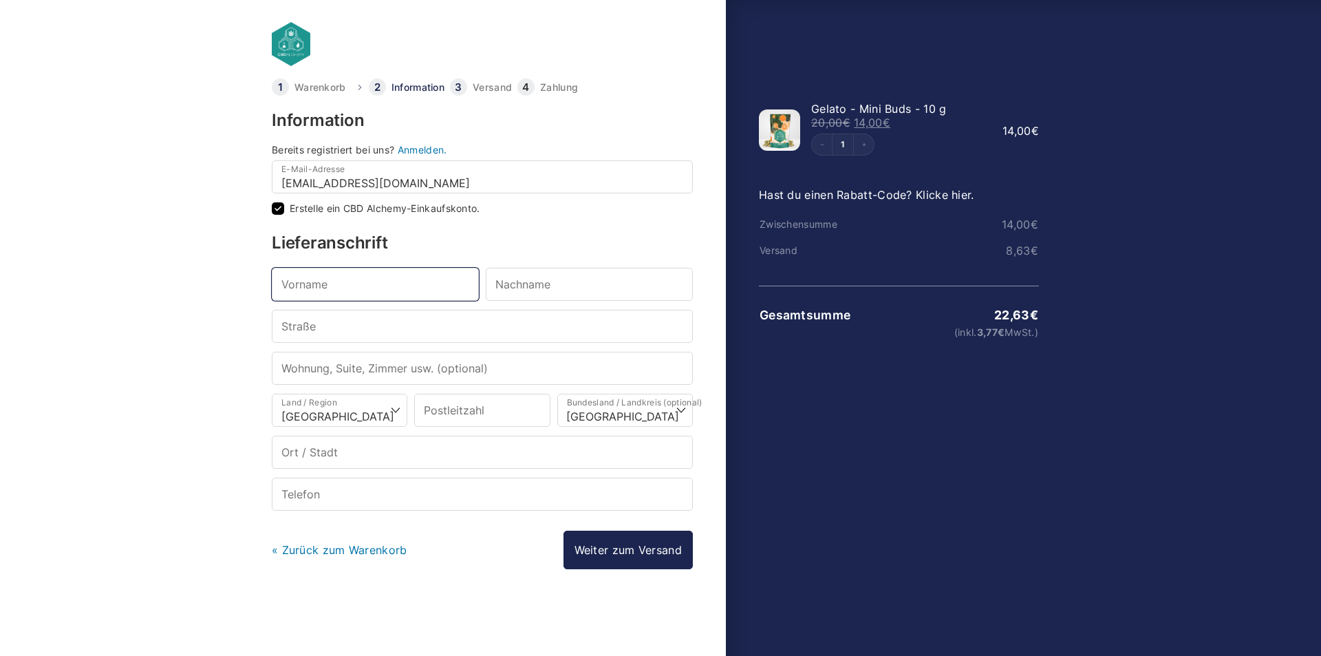
click at [432, 277] on input "Vorname *" at bounding box center [375, 284] width 207 height 33
type input "Fabian"
type input "Vu"
type input "Postfiliale"
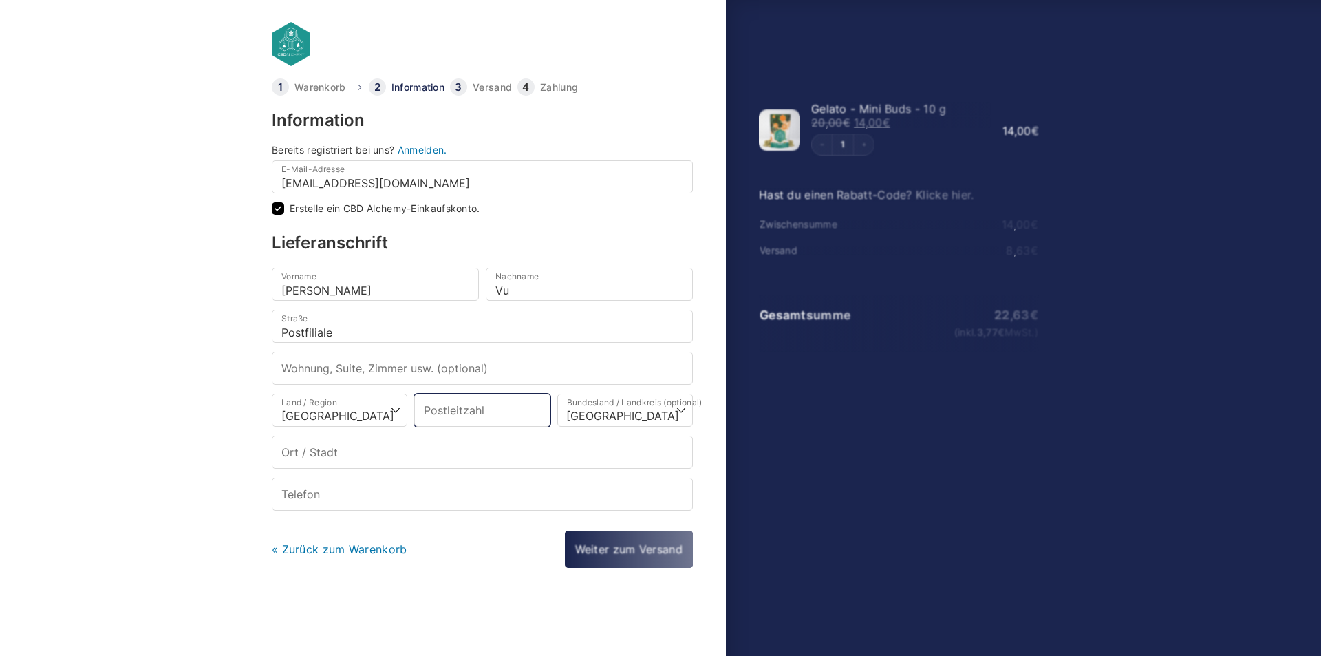
click at [497, 407] on input "Postleitzahl *" at bounding box center [482, 410] width 136 height 33
type input "53518"
select select
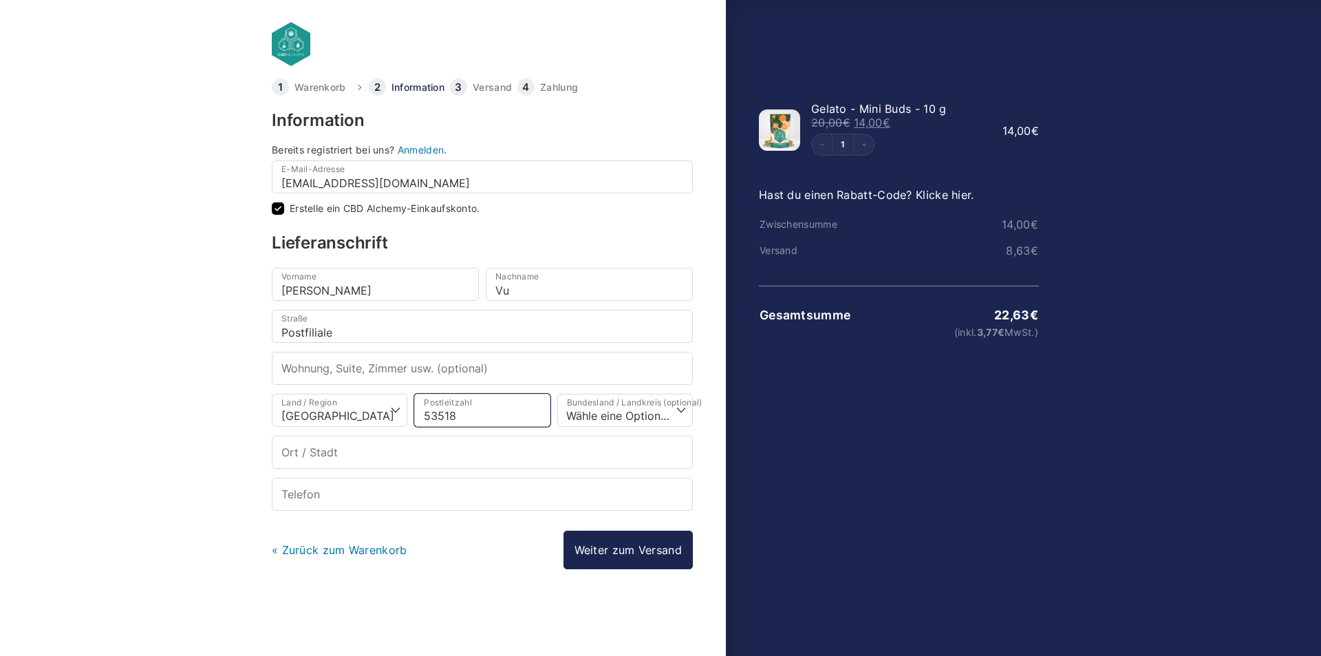
type input "53518"
click at [614, 401] on select "Wähle eine Option… Baden-Württemberg Bayern Berlin Brandenburg Bremen Hamburg H…" at bounding box center [625, 410] width 136 height 33
select select "DE-RP"
click at [557, 394] on select "Wähle eine Option… Baden-Württemberg Bayern Berlin Brandenburg Bremen Hamburg H…" at bounding box center [625, 410] width 136 height 33
click at [489, 456] on input "Ort / Stadt *" at bounding box center [482, 452] width 421 height 33
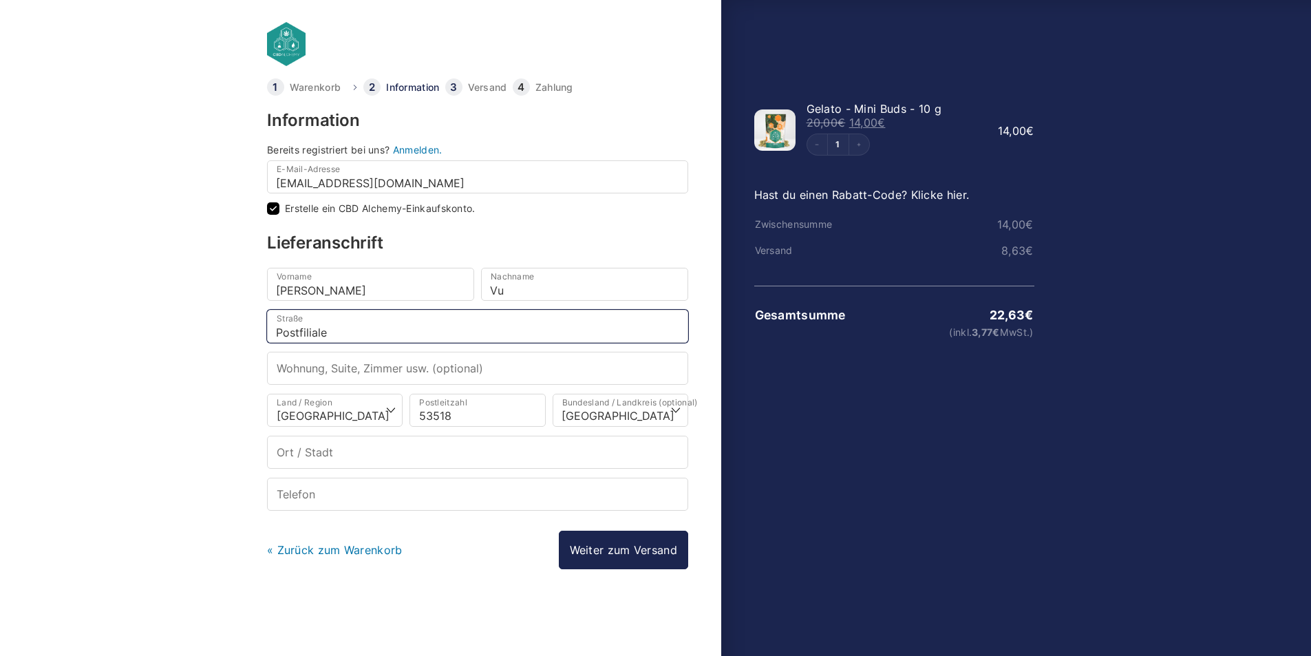
click at [474, 330] on input "Postfiliale" at bounding box center [477, 326] width 421 height 33
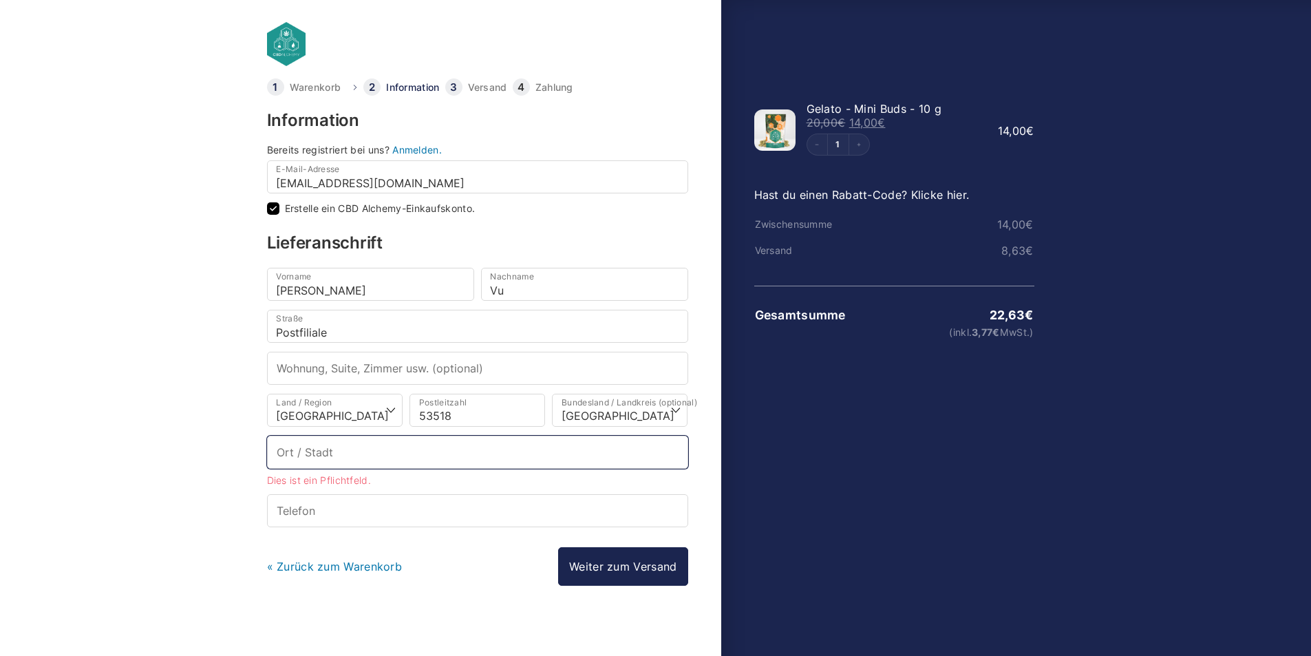
click at [442, 453] on input "Ort / Stadt *" at bounding box center [477, 452] width 421 height 33
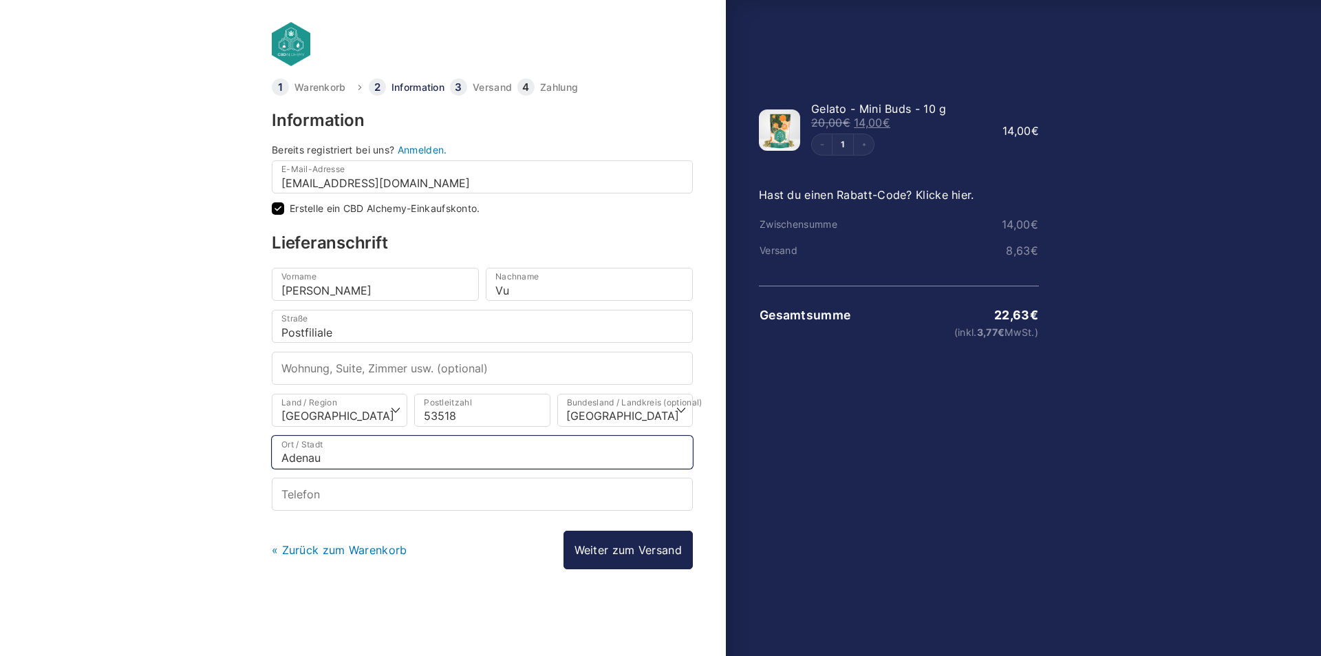
type input "Adenau"
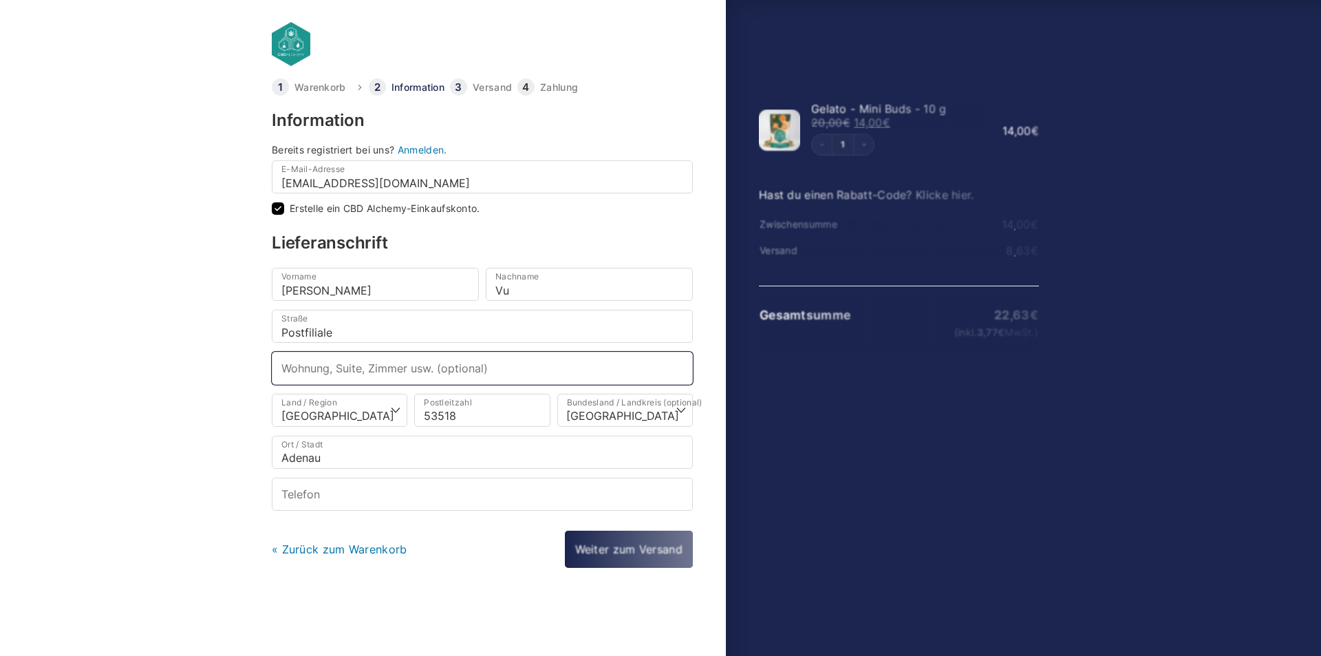
click at [453, 367] on input "Wohnung, Suite, Zimmer usw. (optional)" at bounding box center [482, 368] width 421 height 33
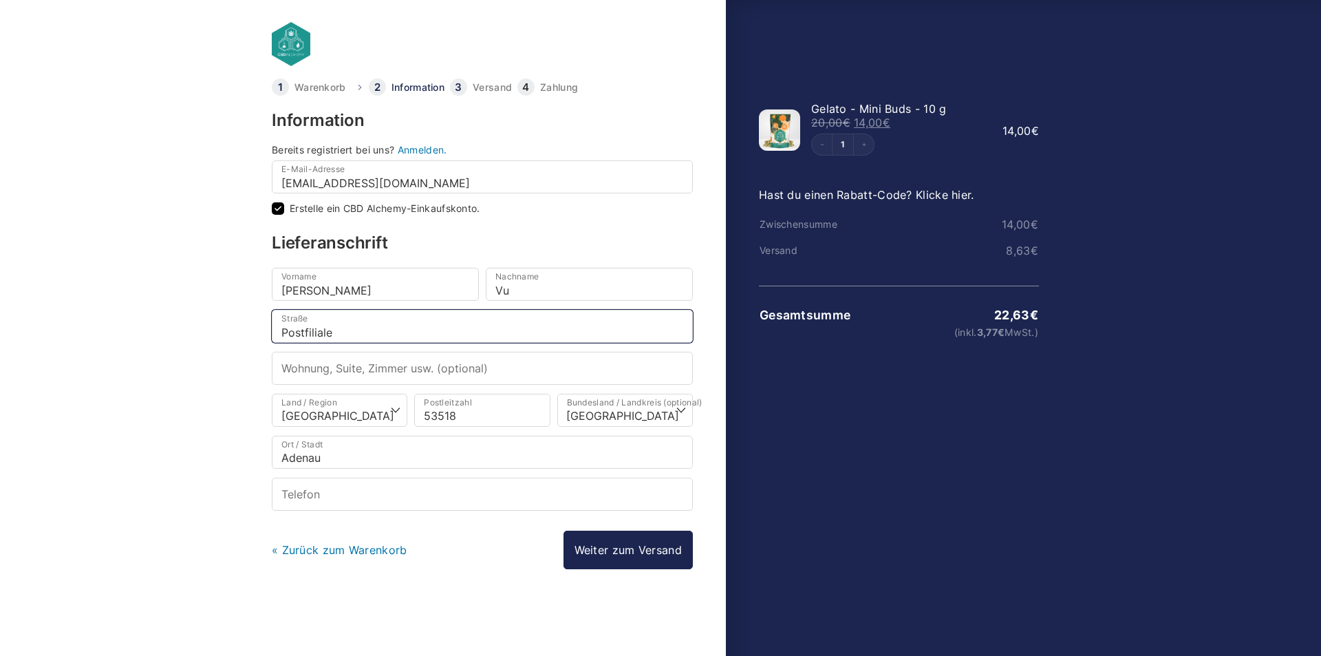
click at [445, 331] on input "Postfiliale" at bounding box center [482, 326] width 421 height 33
click at [466, 367] on input "Wohnung, Suite, Zimmer usw. (optional)" at bounding box center [482, 368] width 421 height 33
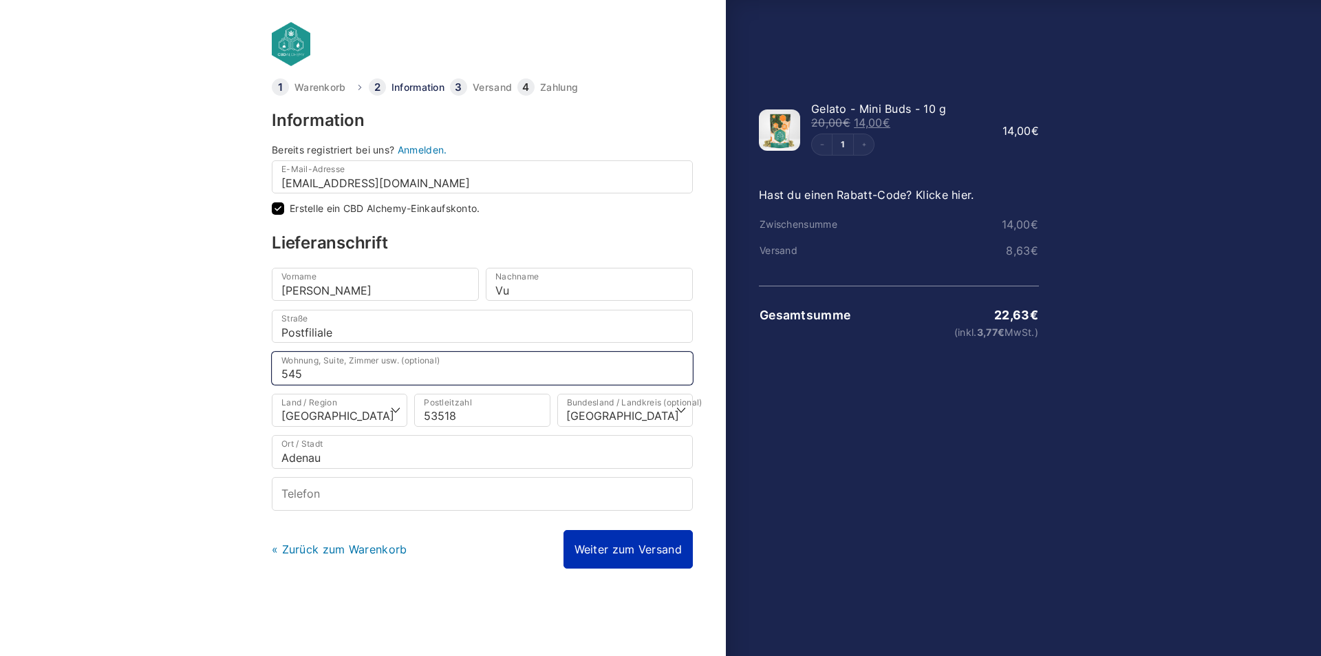
type input "545"
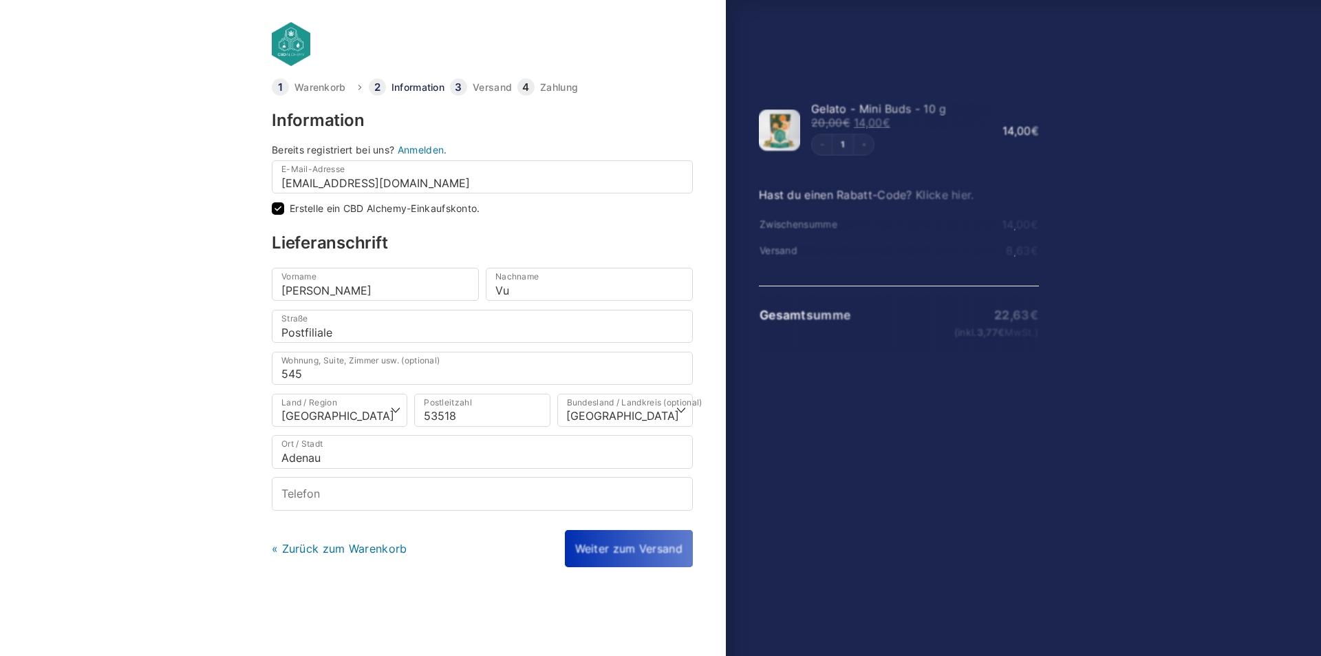
click at [629, 541] on div "« Zurück zum Warenkorb Weiter zum Versand Weiter zur Zahlung" at bounding box center [482, 548] width 421 height 37
click at [659, 545] on link "Weiter zum Versand" at bounding box center [627, 549] width 129 height 39
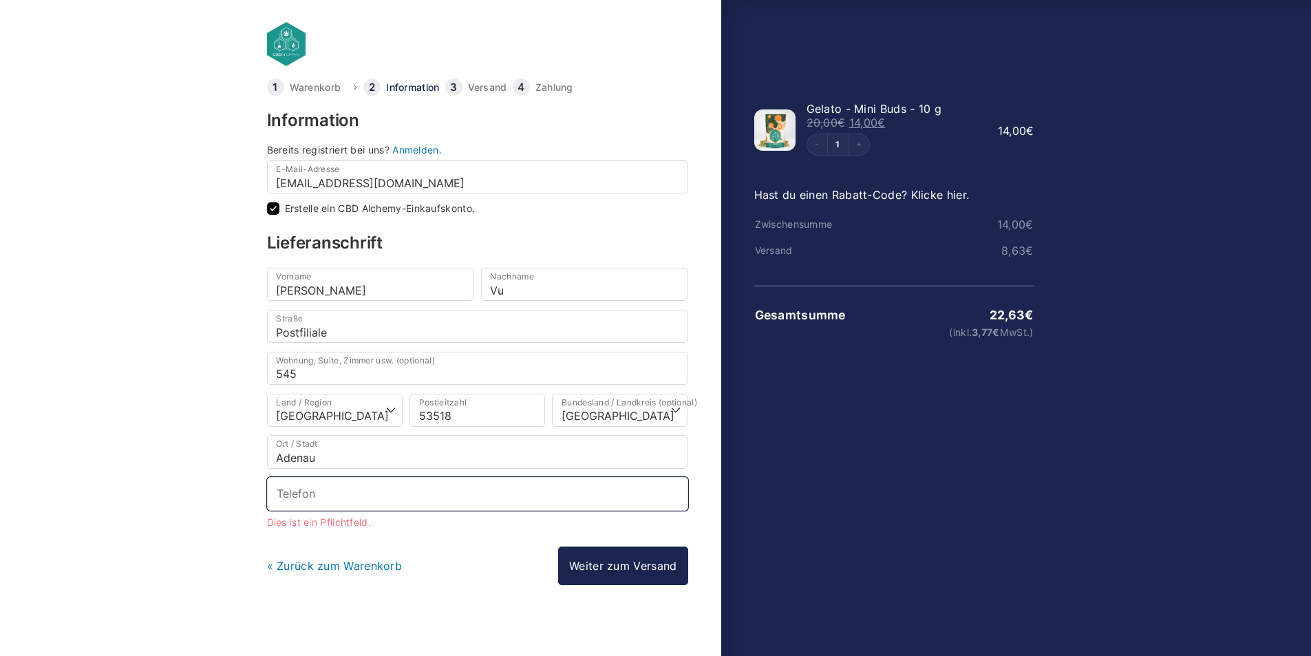
click at [638, 501] on input "Telefon *" at bounding box center [477, 493] width 421 height 33
click at [537, 497] on input "Telefon *" at bounding box center [477, 493] width 421 height 33
paste input "[PHONE_NUMBER]"
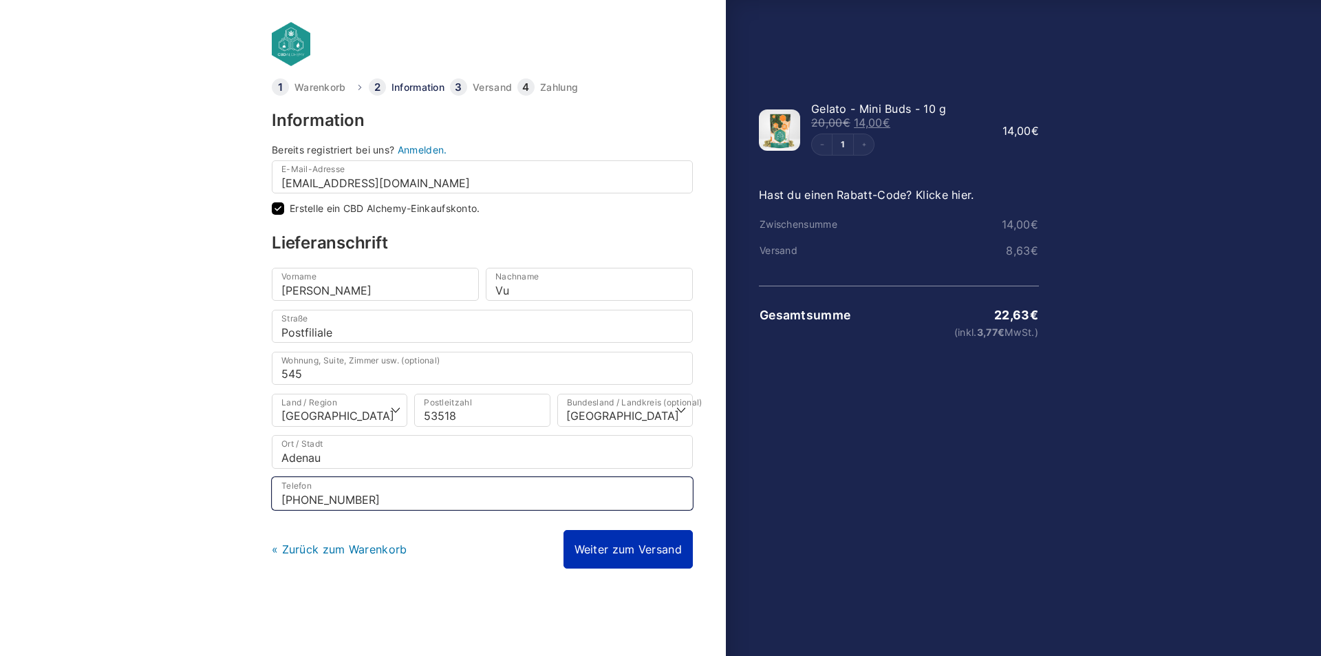
type input "[PHONE_NUMBER]"
click at [652, 556] on link "Weiter zum Versand" at bounding box center [627, 549] width 129 height 39
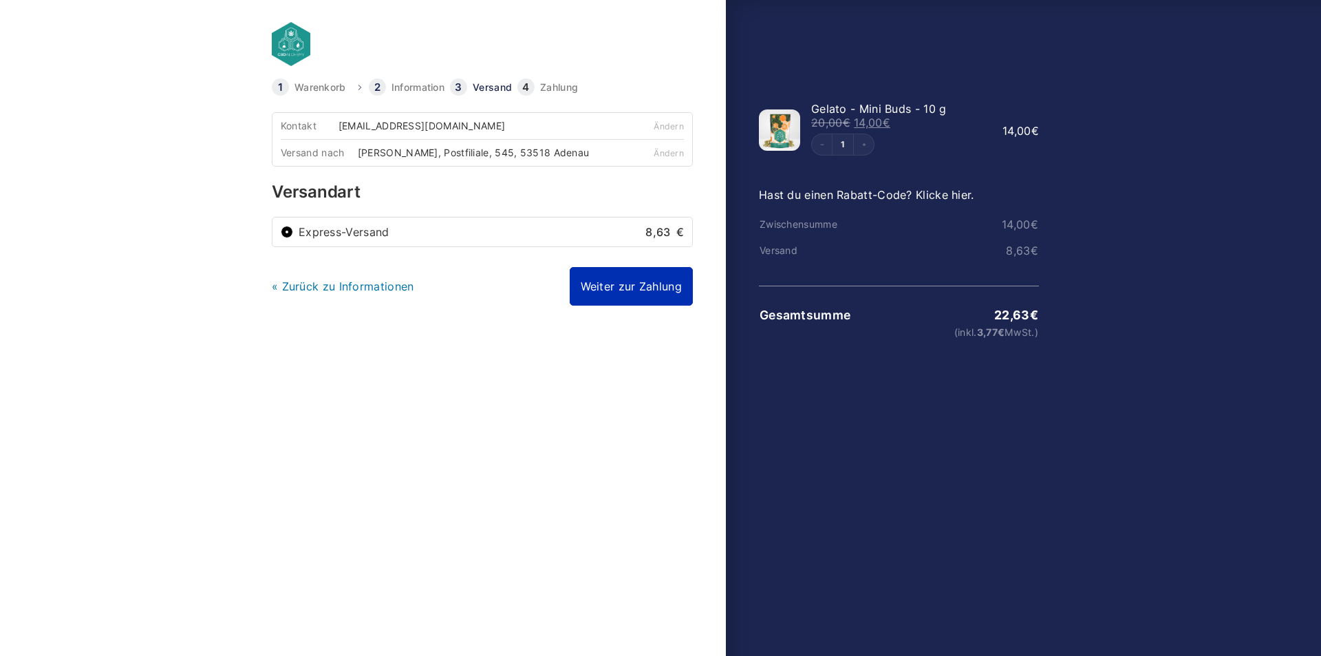
click at [603, 284] on link "Weiter zur Zahlung" at bounding box center [631, 286] width 123 height 39
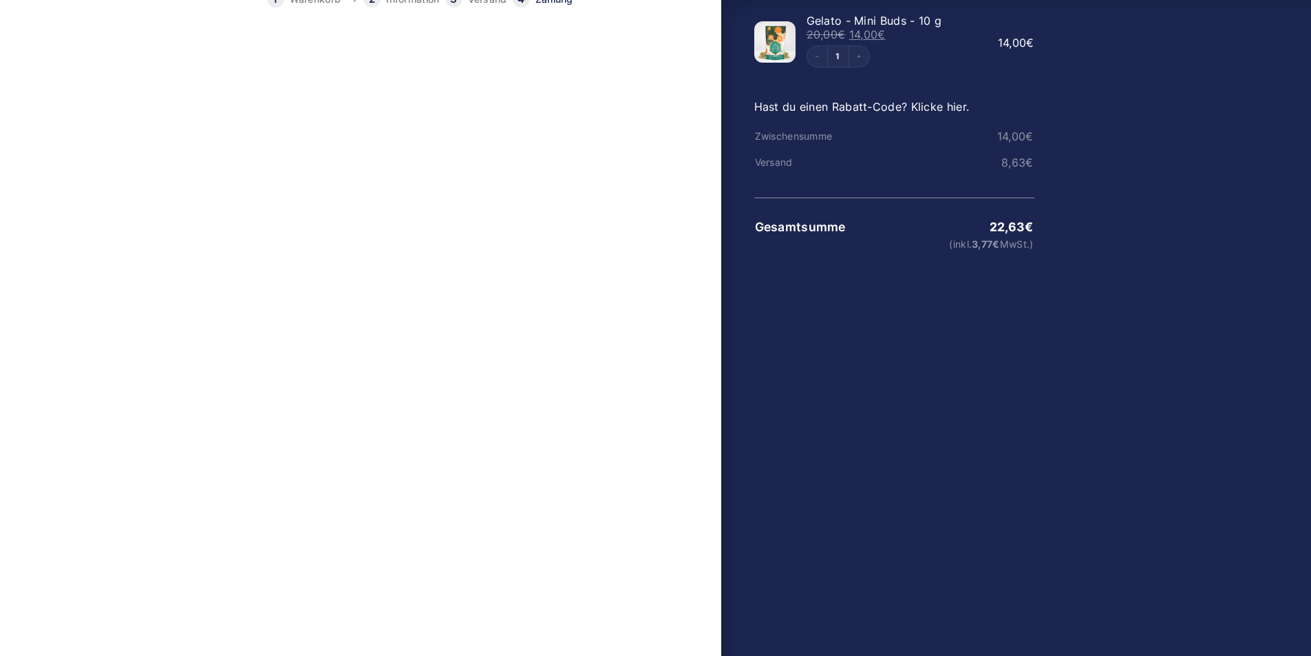
scroll to position [275, 0]
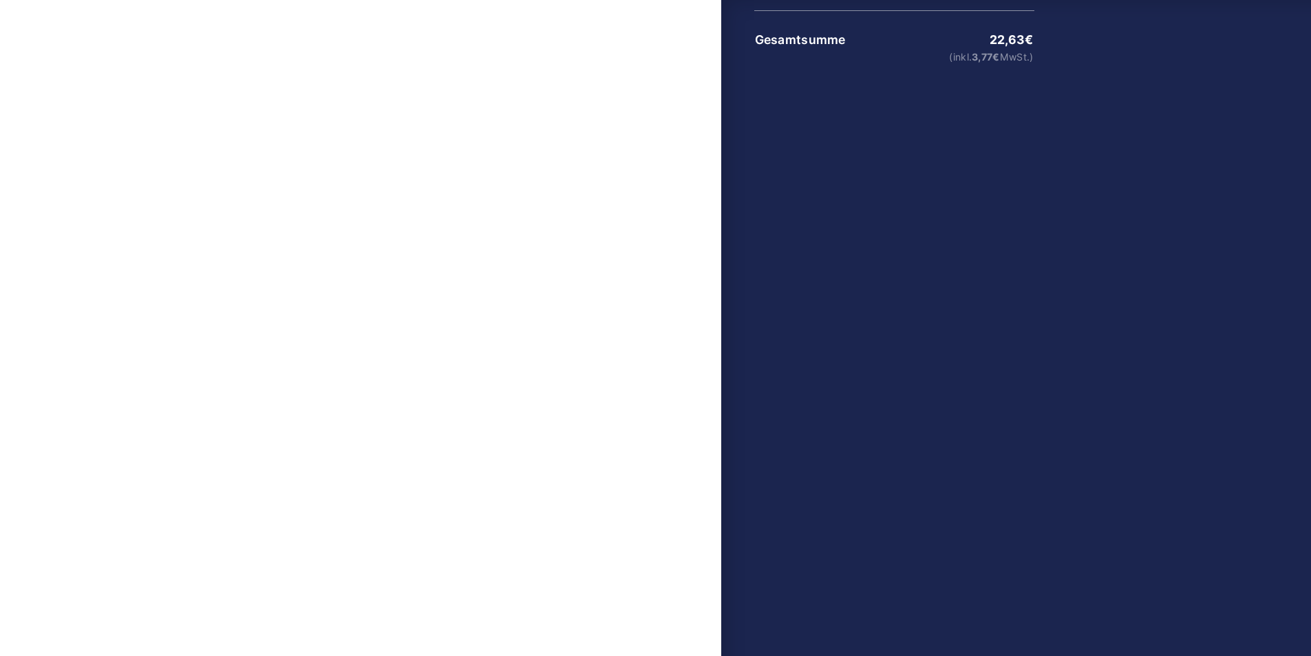
click at [276, 503] on input "Ich bestätige, dass ich über 18 Jahre alt bin. *" at bounding box center [273, 500] width 12 height 12
checkbox input "true"
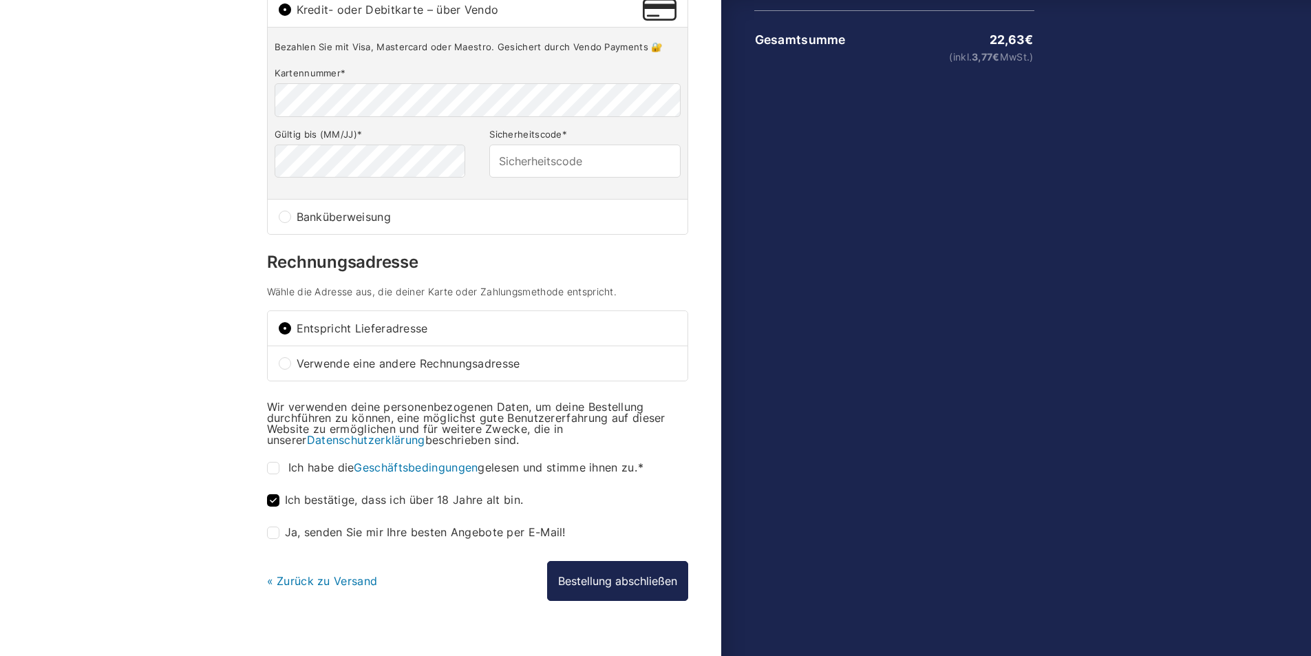
click at [273, 468] on input "Ich habe die Geschäftsbedingungen gelesen und stimme ihnen zu. *" at bounding box center [273, 468] width 12 height 12
checkbox input "true"
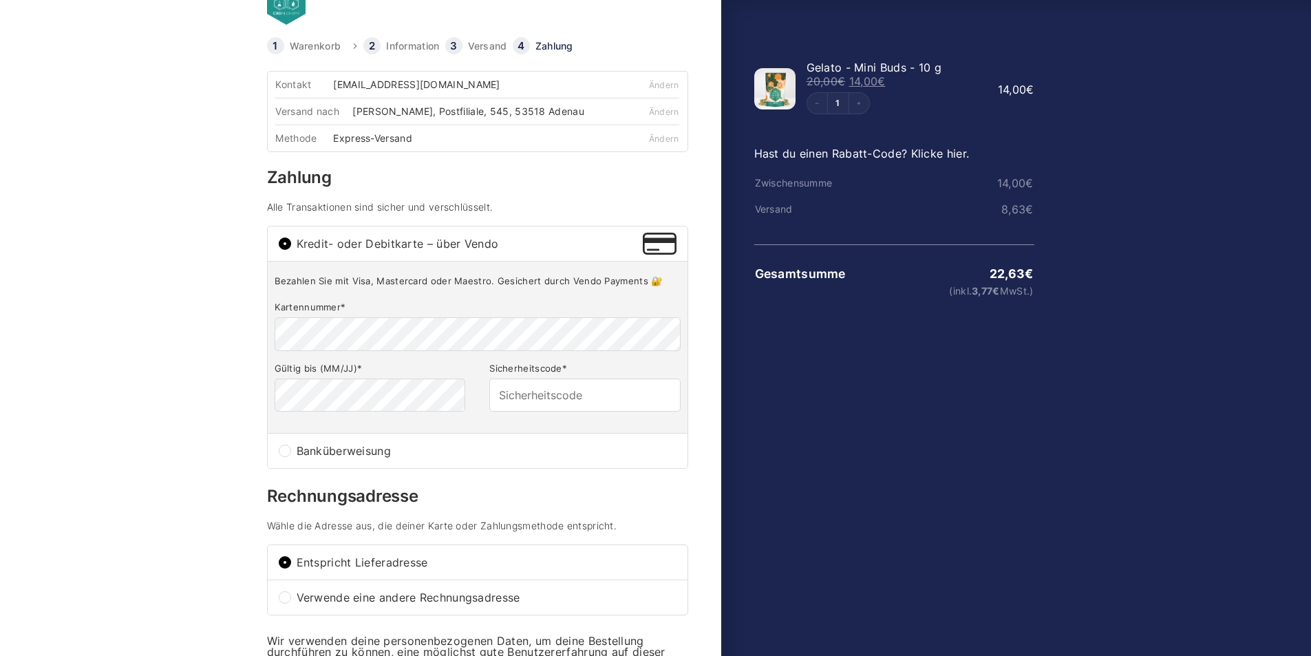
scroll to position [0, 0]
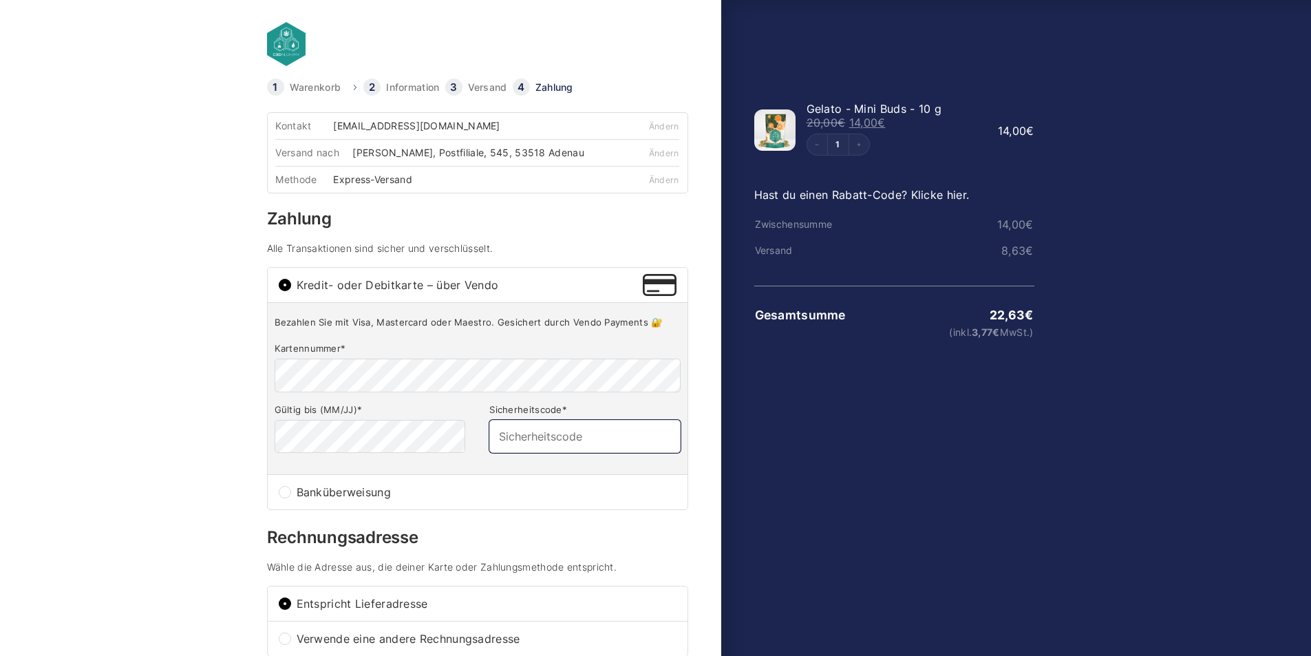
click at [535, 438] on input "Sicherheitscode *" at bounding box center [584, 436] width 191 height 33
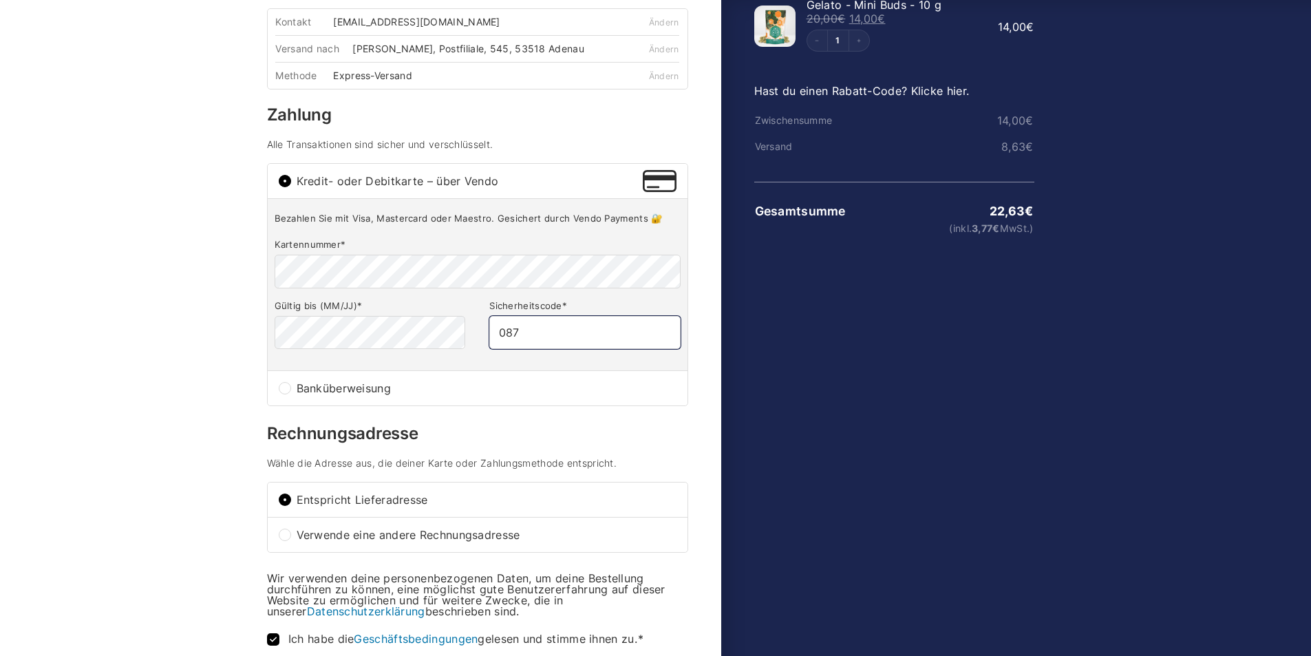
scroll to position [275, 0]
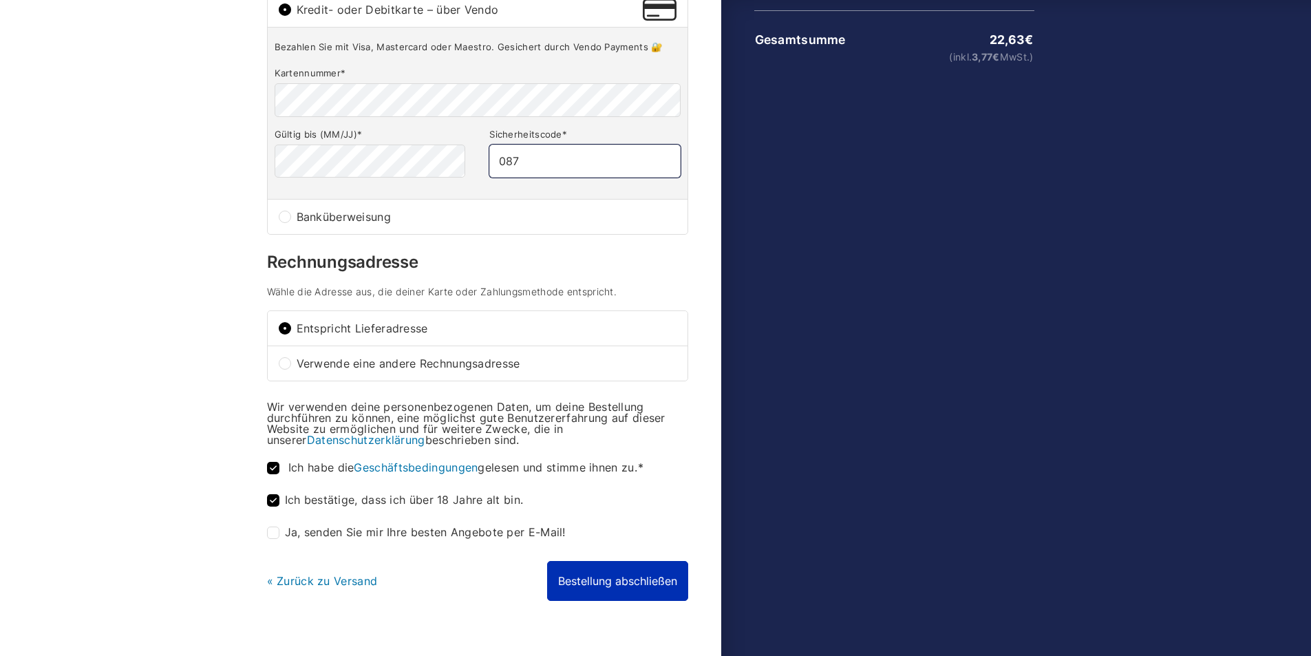
type input "087"
click at [647, 574] on button "Bestellung abschließen" at bounding box center [617, 581] width 141 height 40
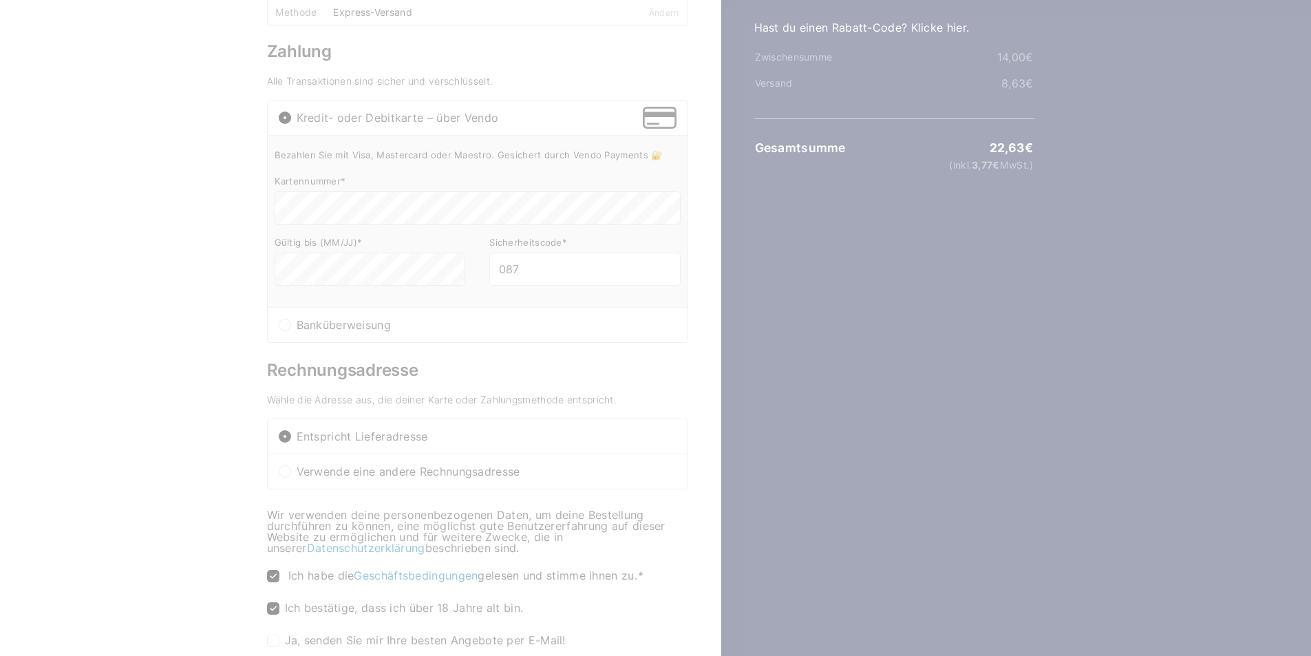
scroll to position [0, 0]
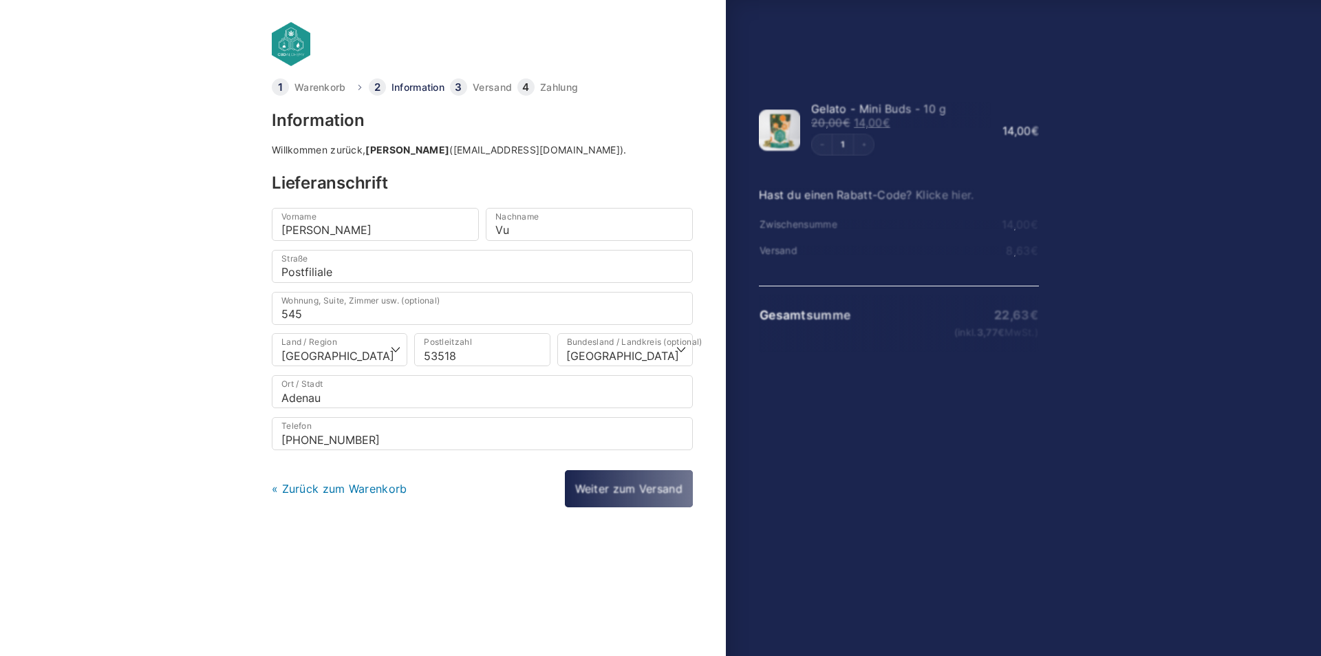
select select "DE-RP"
drag, startPoint x: 0, startPoint y: 0, endPoint x: 234, endPoint y: 346, distance: 417.7
